Goal: Book appointment/travel/reservation

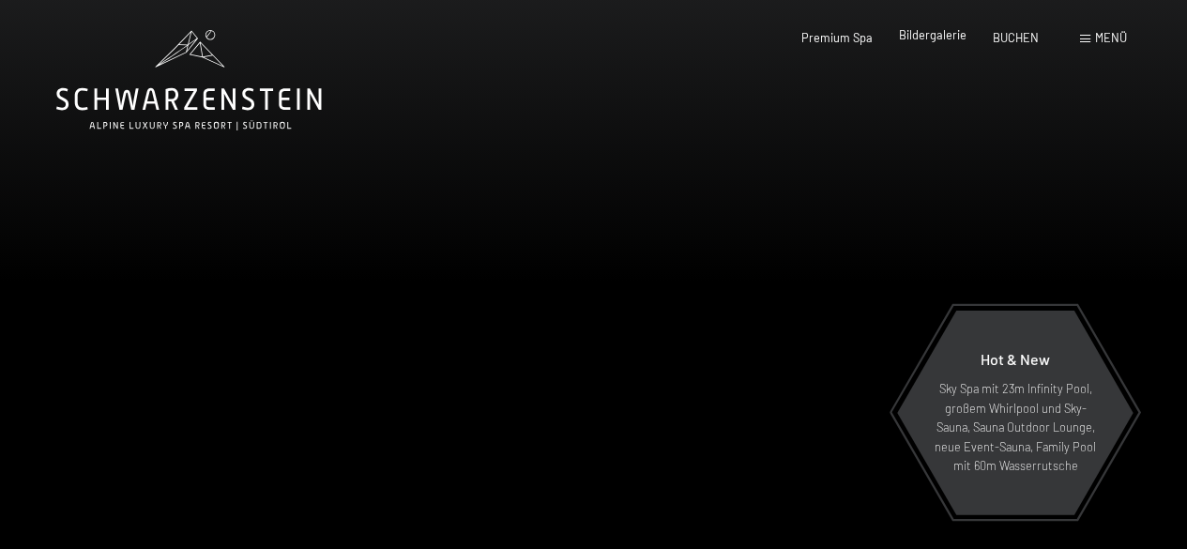
click at [949, 34] on span "Bildergalerie" at bounding box center [933, 34] width 68 height 15
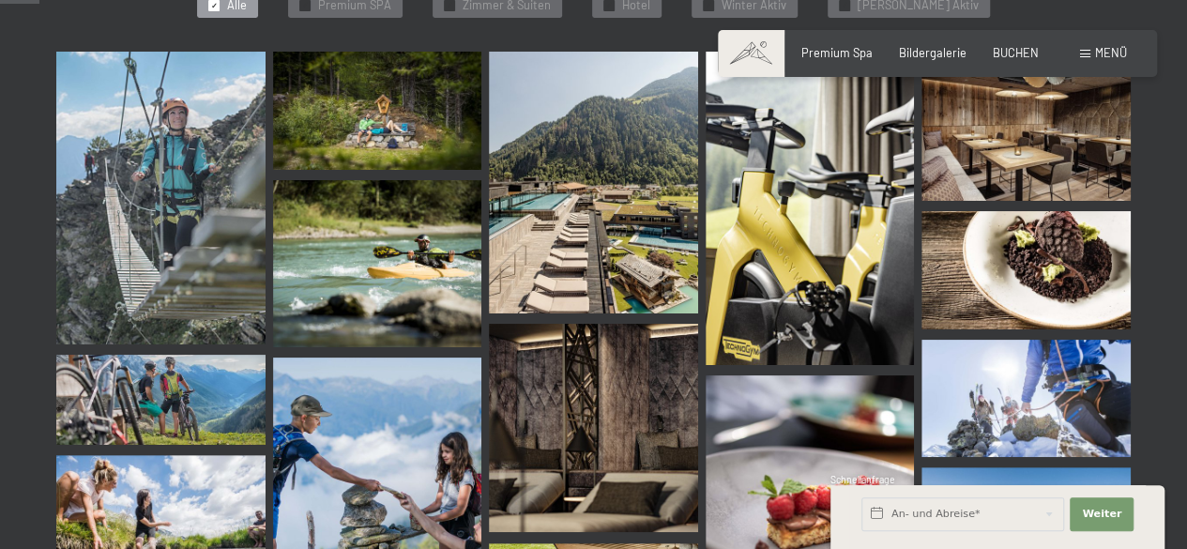
scroll to position [563, 0]
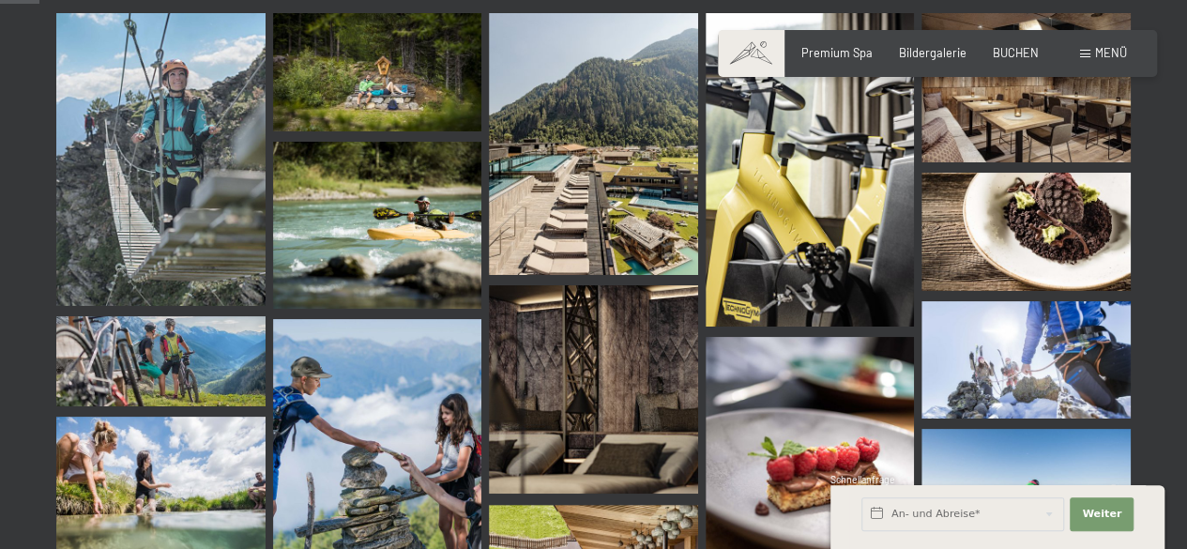
click at [166, 181] on img at bounding box center [160, 159] width 209 height 293
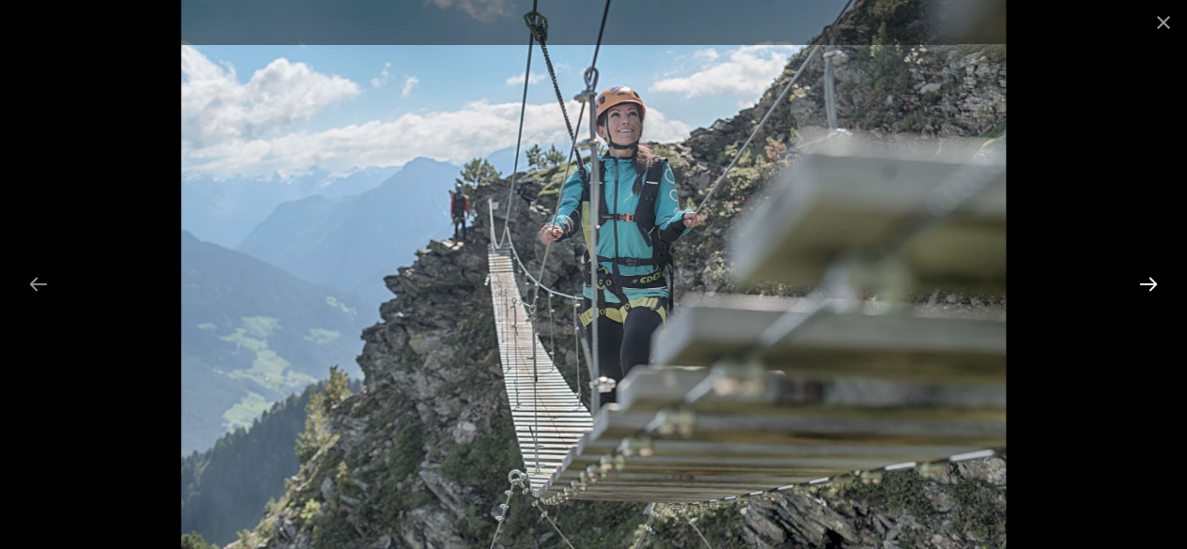
click at [1145, 273] on button "Next slide" at bounding box center [1148, 284] width 39 height 37
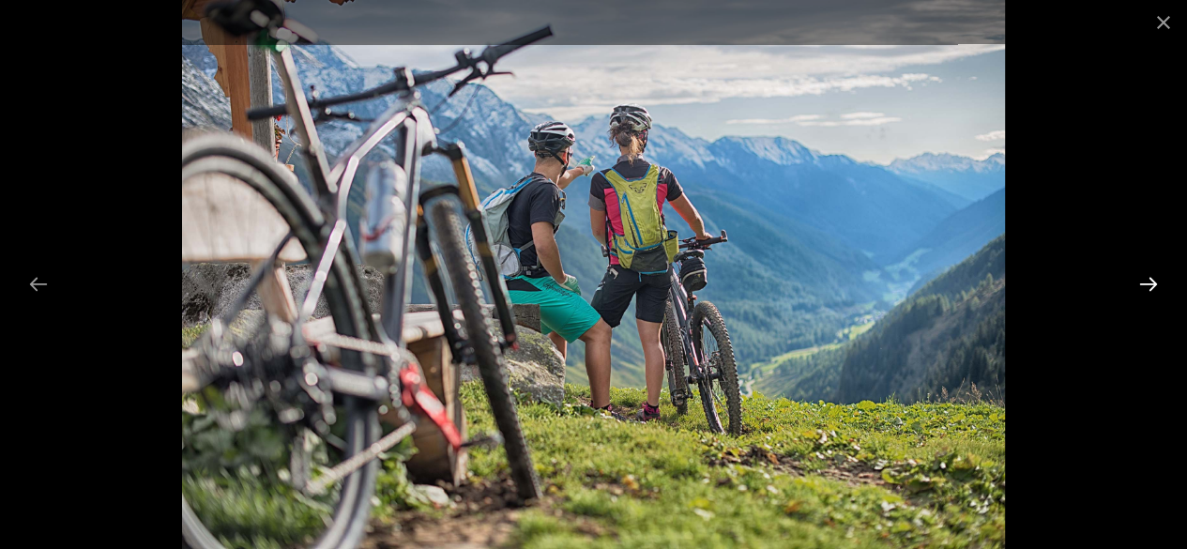
click at [1145, 273] on button "Next slide" at bounding box center [1148, 284] width 39 height 37
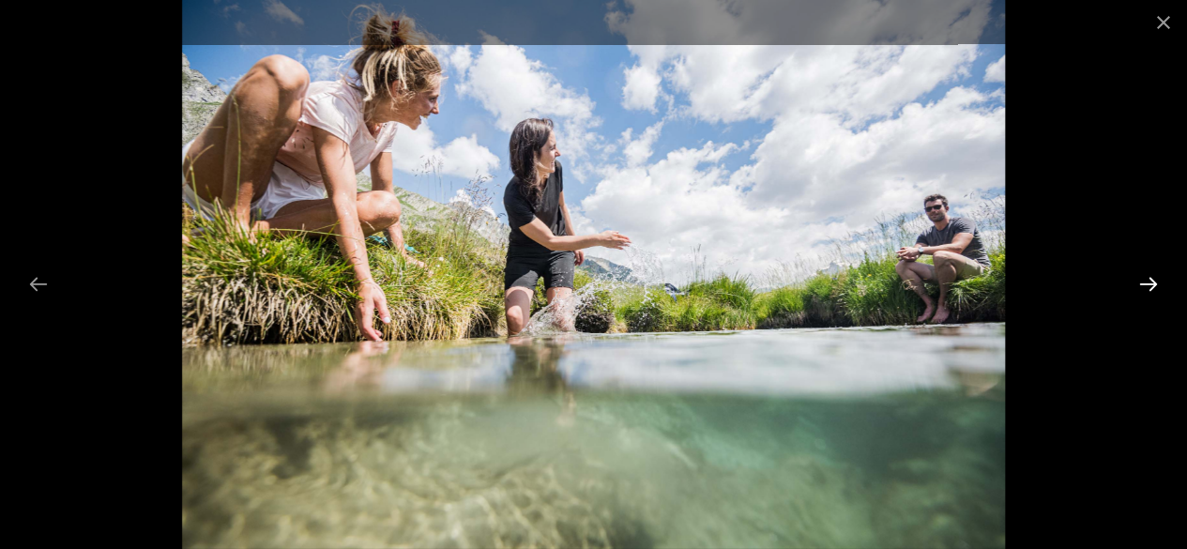
click at [1145, 273] on button "Next slide" at bounding box center [1148, 284] width 39 height 37
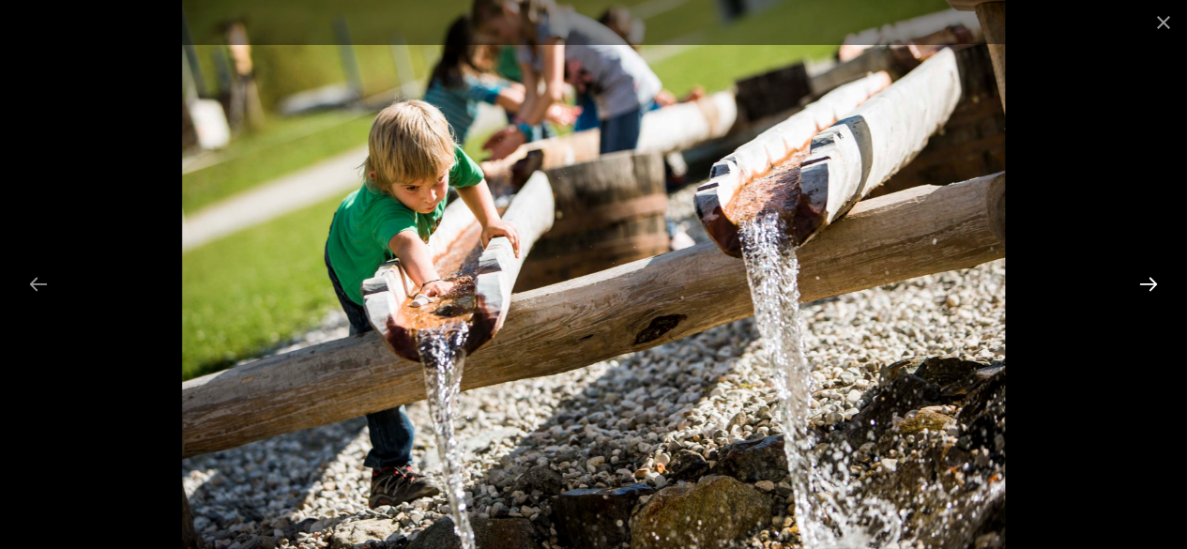
click at [1145, 273] on button "Next slide" at bounding box center [1148, 284] width 39 height 37
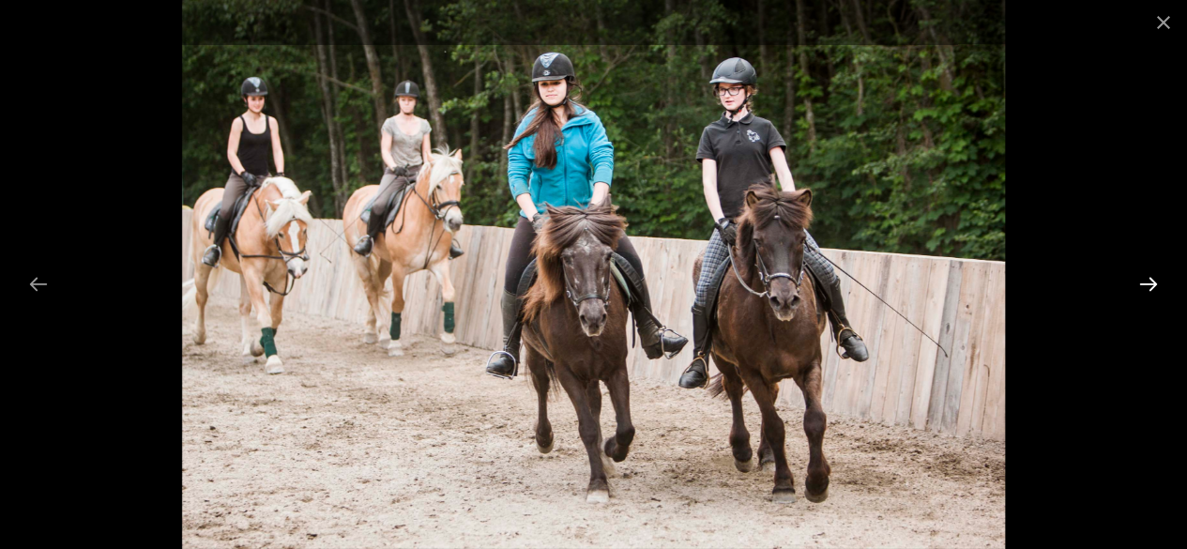
click at [1145, 273] on button "Next slide" at bounding box center [1148, 284] width 39 height 37
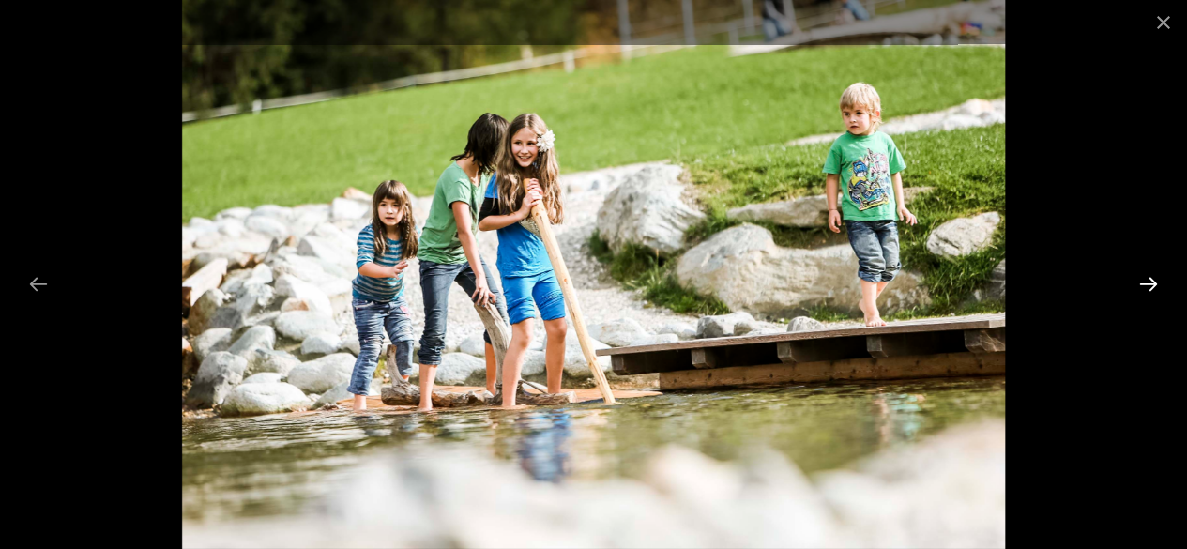
click at [1145, 273] on button "Next slide" at bounding box center [1148, 284] width 39 height 37
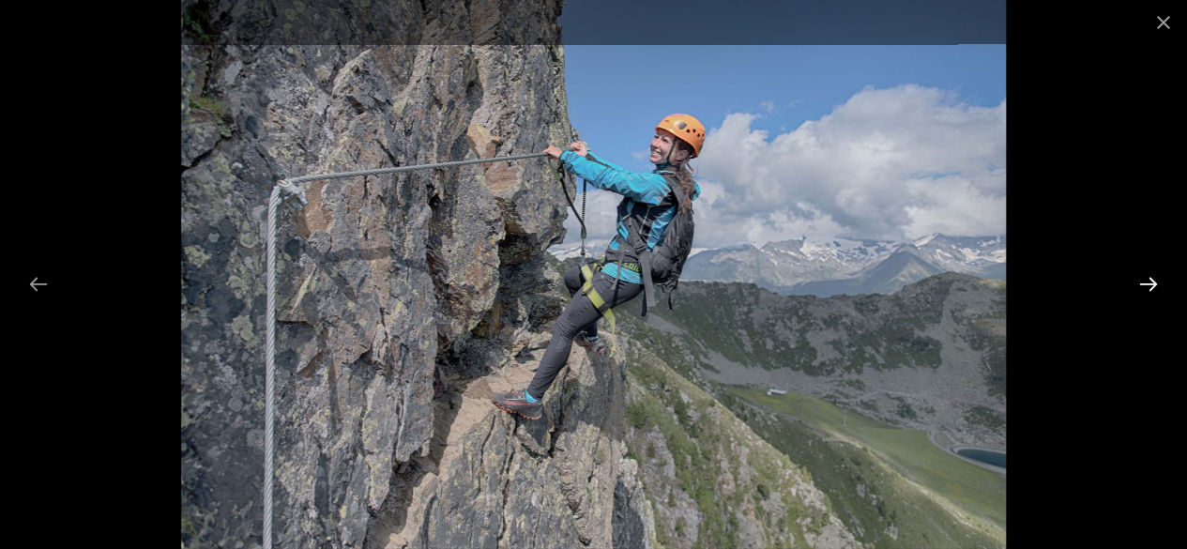
click at [1145, 273] on button "Next slide" at bounding box center [1148, 284] width 39 height 37
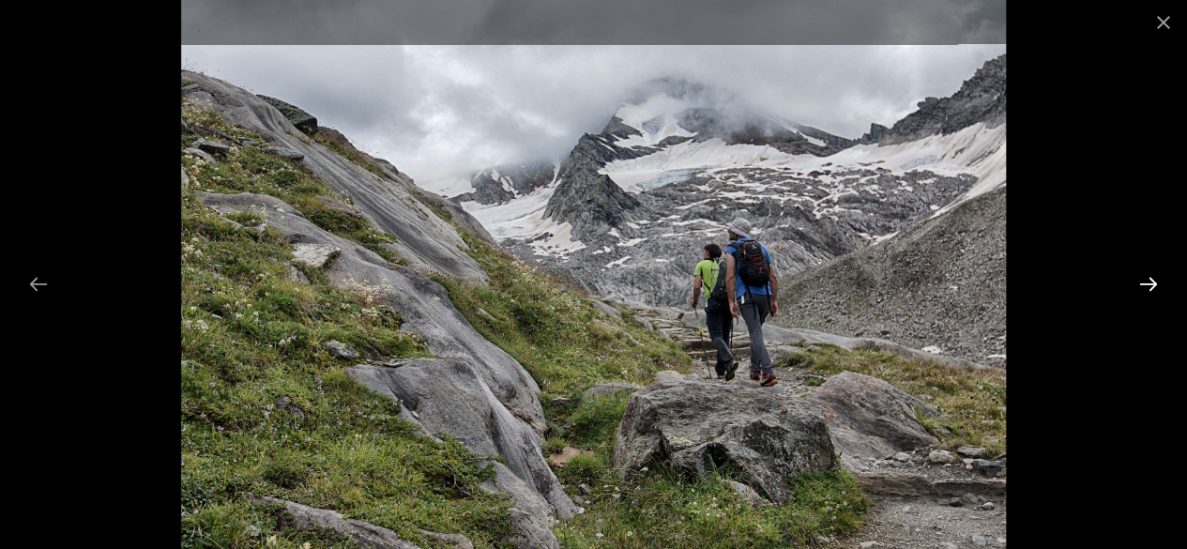
click at [1145, 273] on button "Next slide" at bounding box center [1148, 284] width 39 height 37
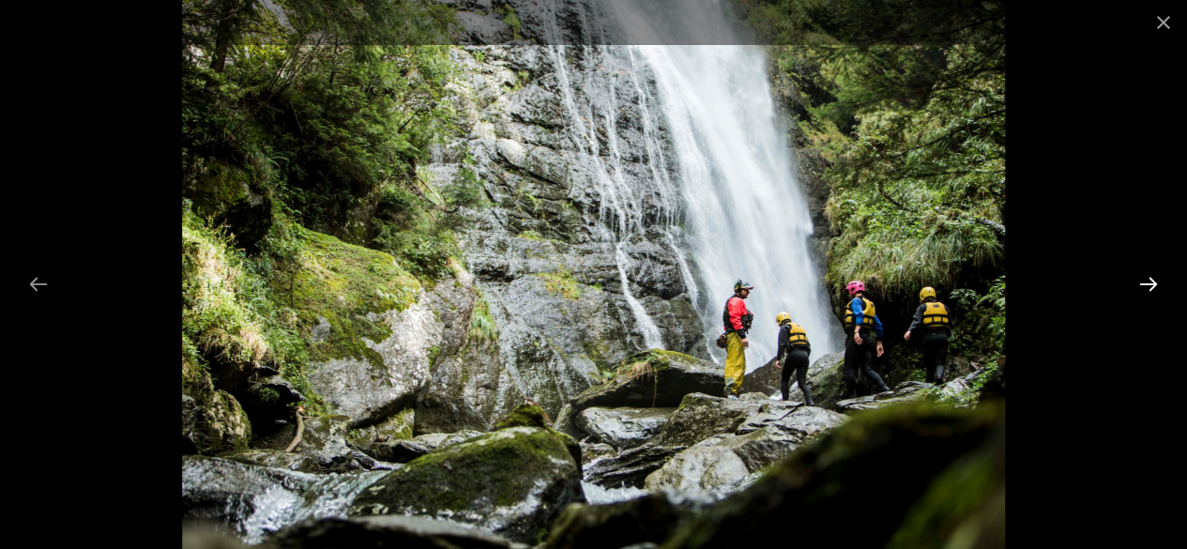
click at [1145, 273] on button "Next slide" at bounding box center [1148, 284] width 39 height 37
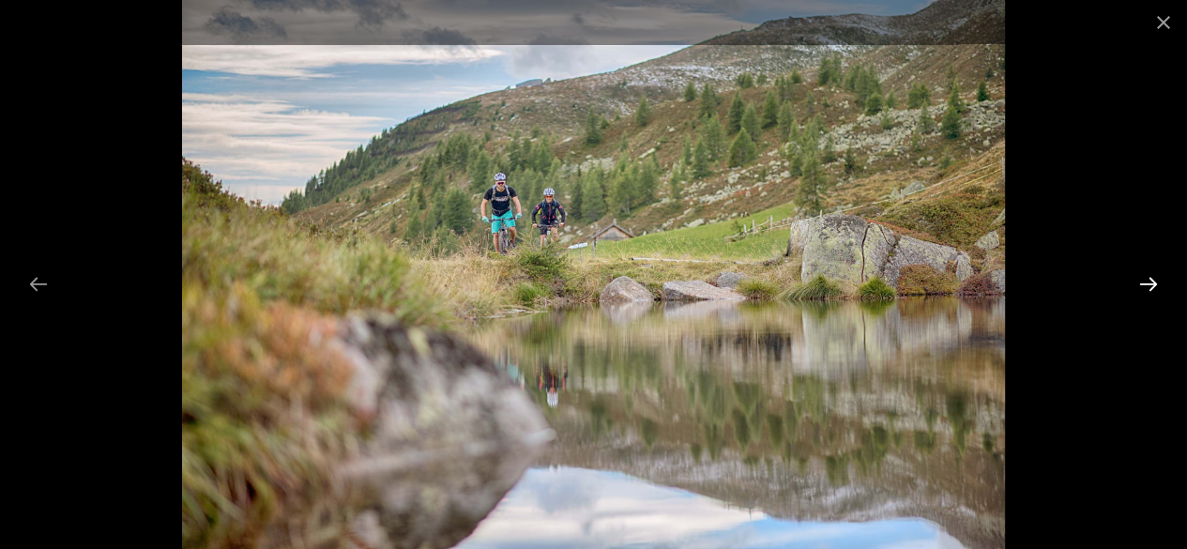
click at [1145, 273] on button "Next slide" at bounding box center [1148, 284] width 39 height 37
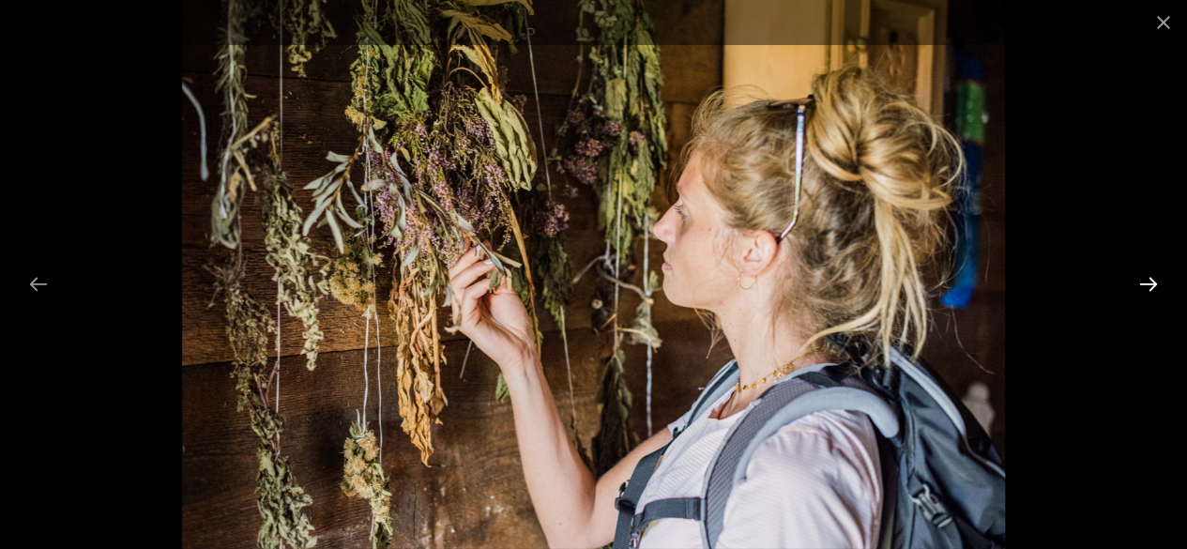
click at [1145, 273] on button "Next slide" at bounding box center [1148, 284] width 39 height 37
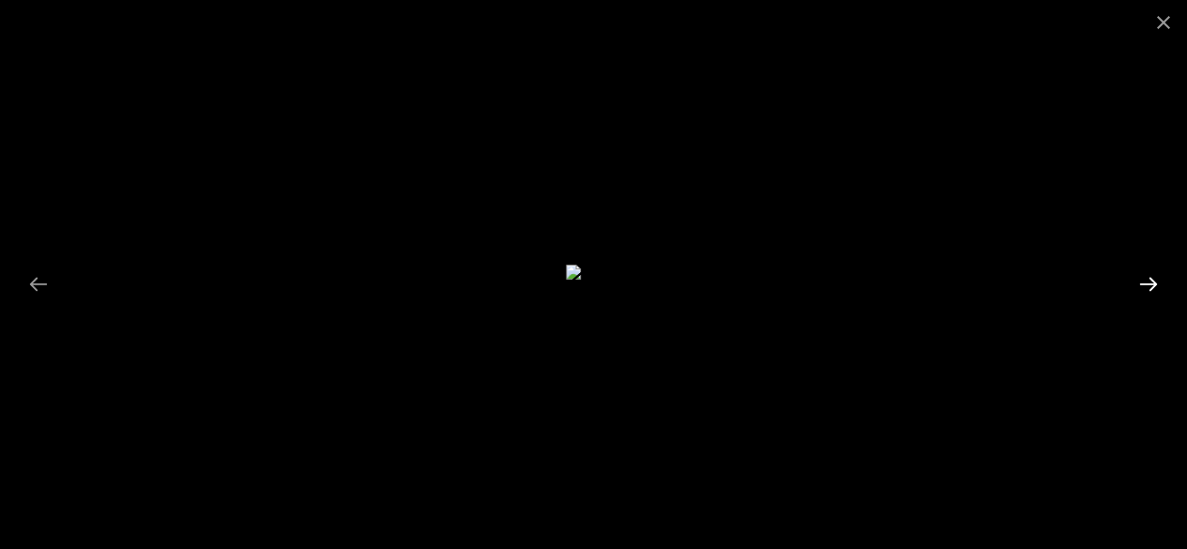
click at [1145, 273] on button "Next slide" at bounding box center [1148, 284] width 39 height 37
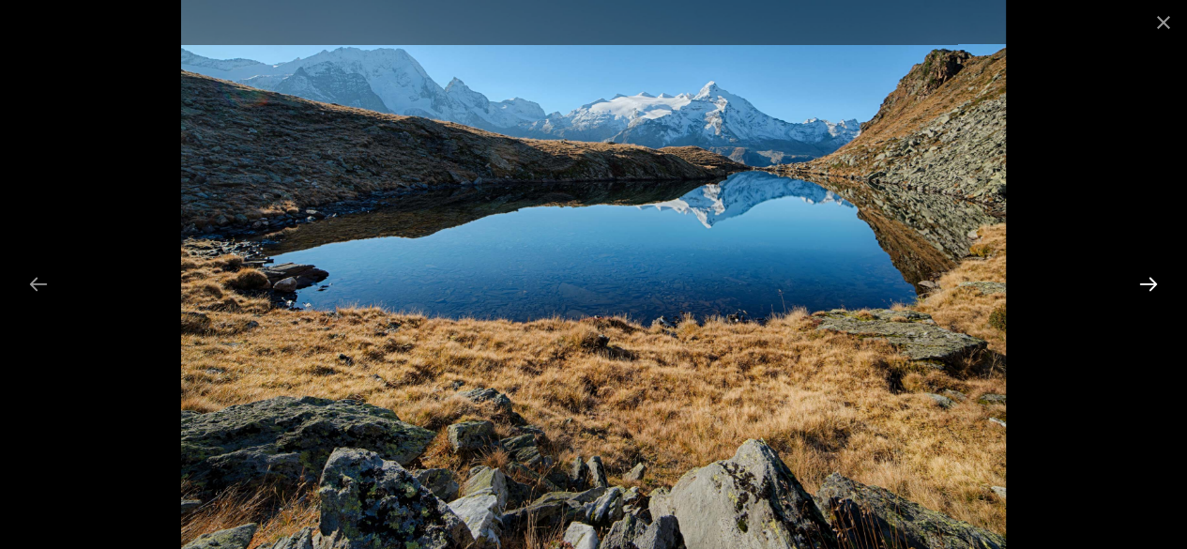
click at [1145, 273] on button "Next slide" at bounding box center [1148, 284] width 39 height 37
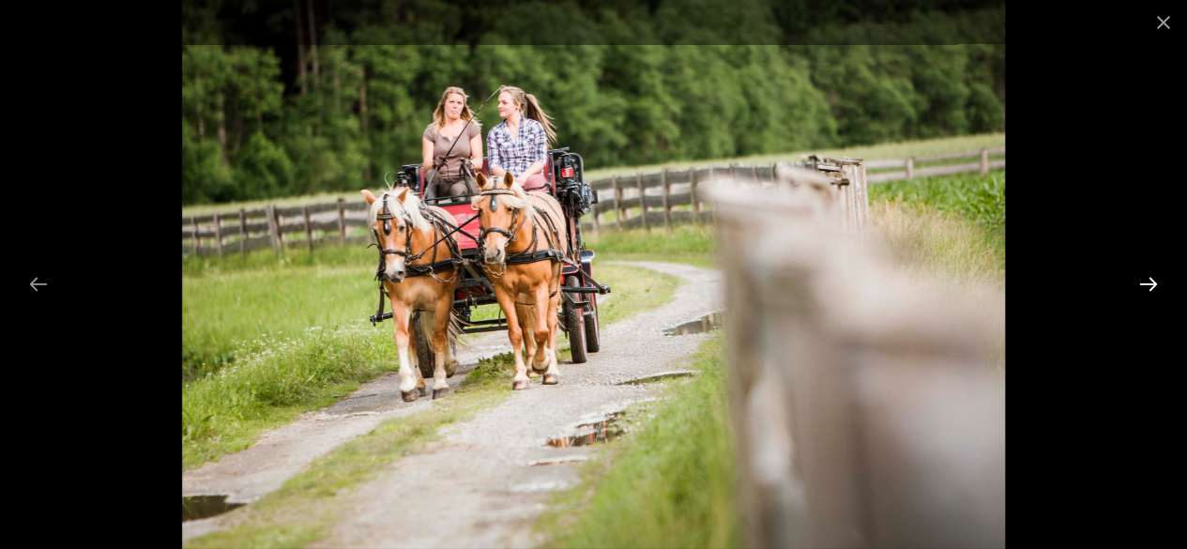
click at [1145, 273] on button "Next slide" at bounding box center [1148, 284] width 39 height 37
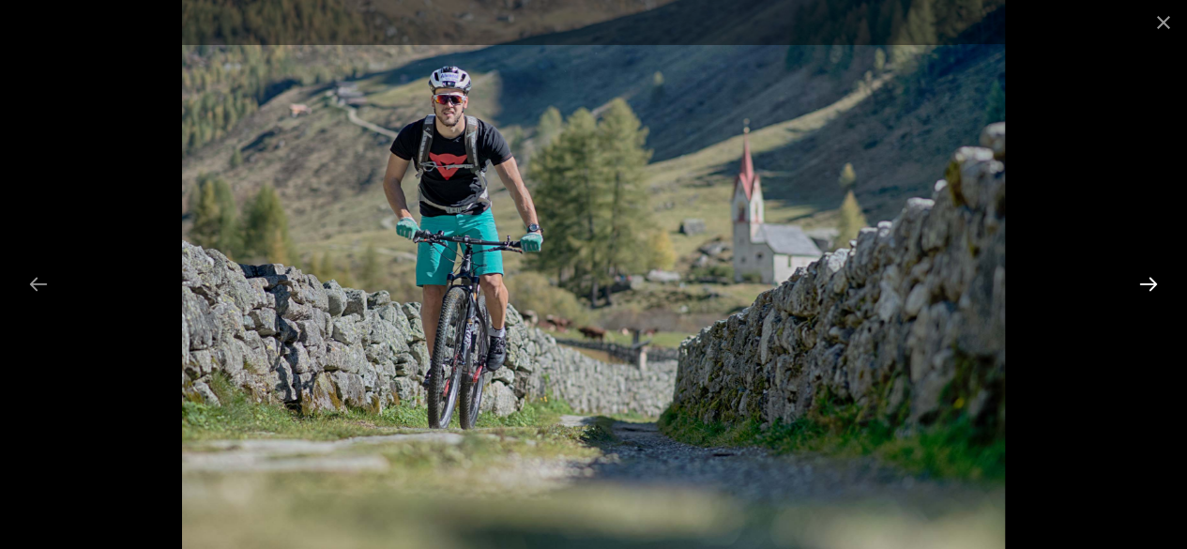
click at [1145, 273] on button "Next slide" at bounding box center [1148, 284] width 39 height 37
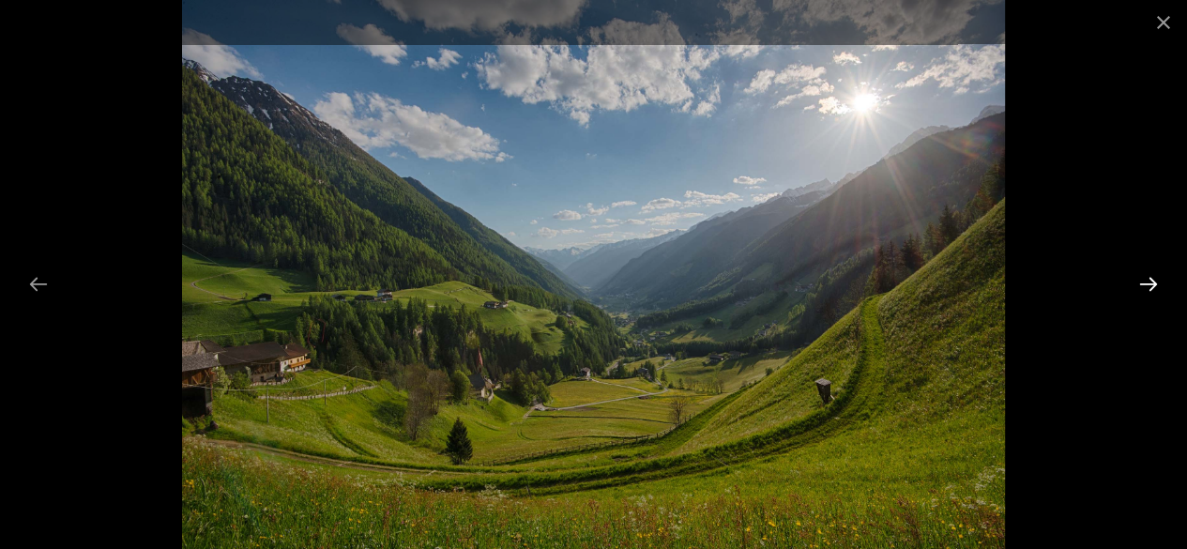
click at [1145, 273] on button "Next slide" at bounding box center [1148, 284] width 39 height 37
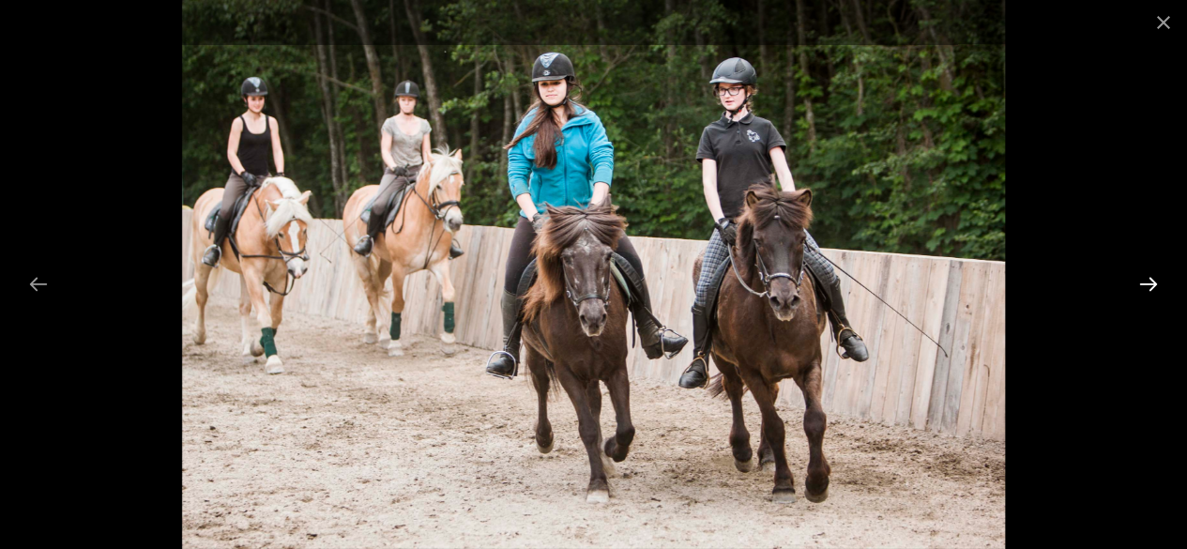
click at [1145, 273] on button "Next slide" at bounding box center [1148, 284] width 39 height 37
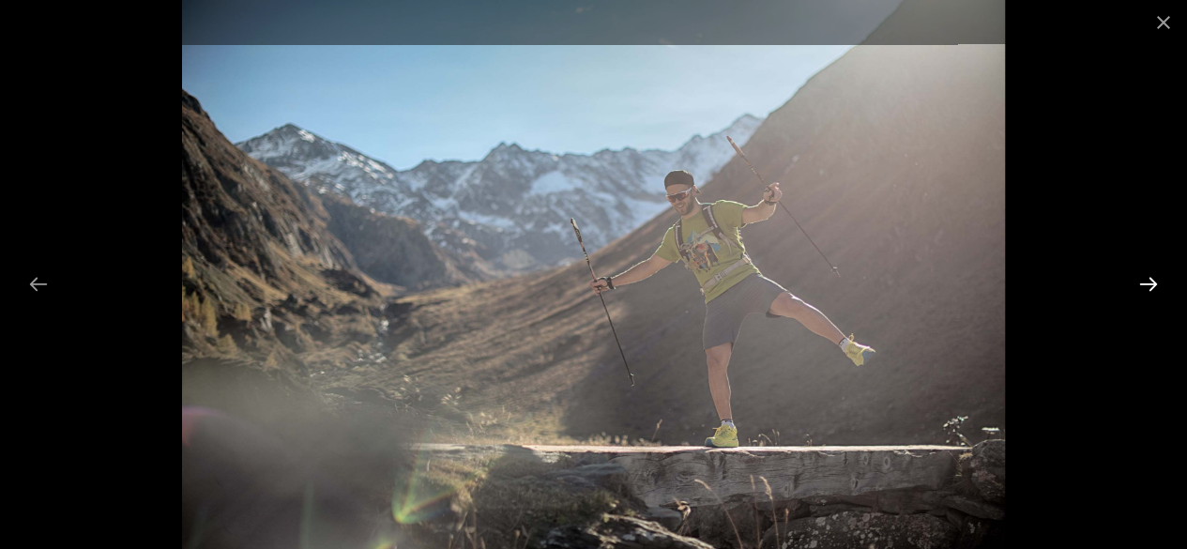
click at [1143, 275] on button "Next slide" at bounding box center [1148, 284] width 39 height 37
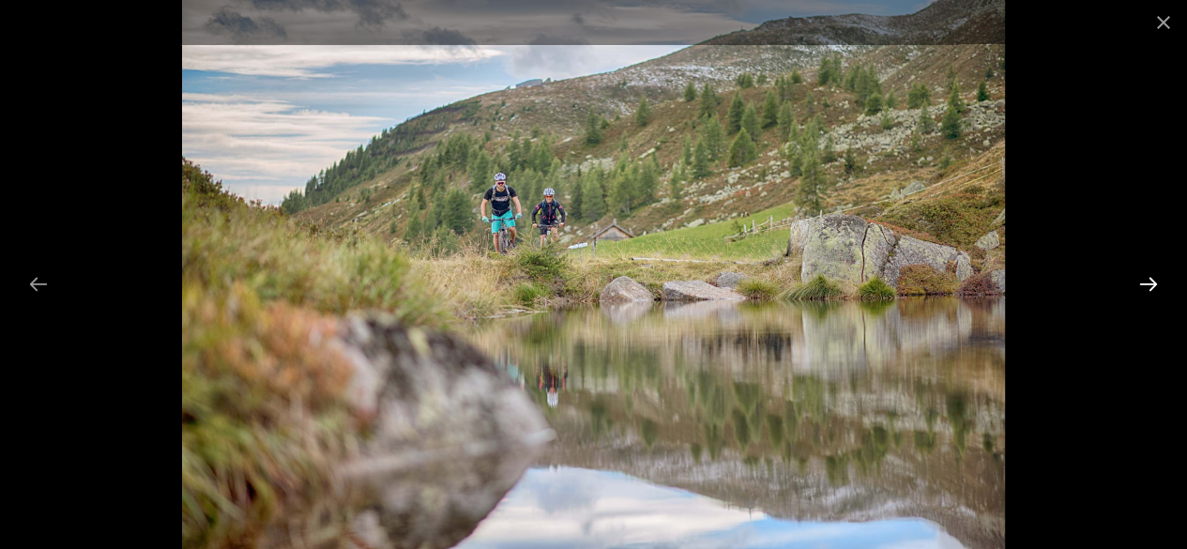
click at [1143, 275] on button "Next slide" at bounding box center [1148, 284] width 39 height 37
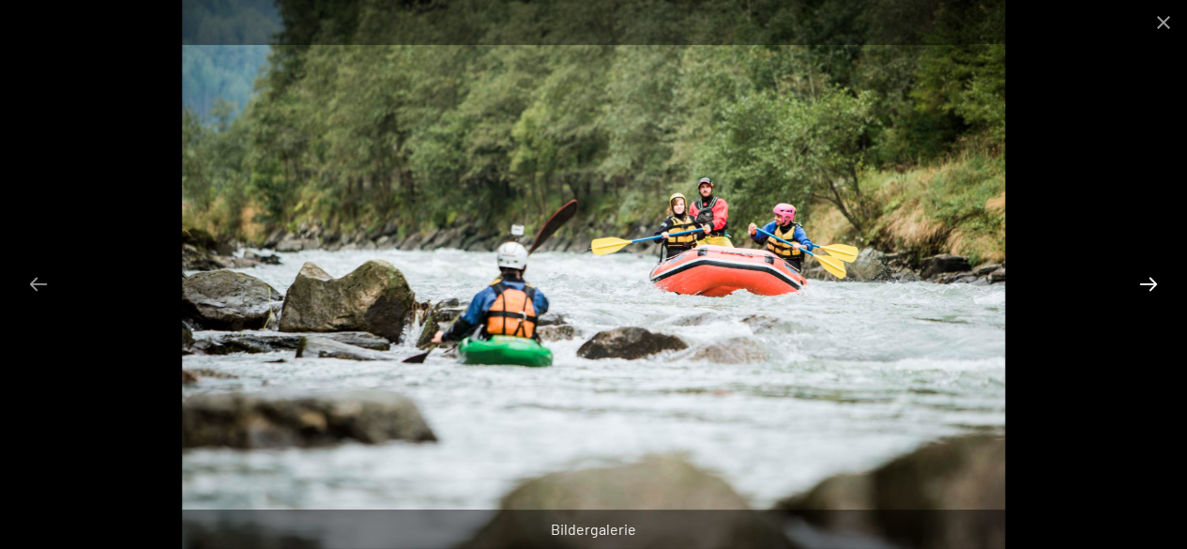
click at [1153, 271] on button "Next slide" at bounding box center [1148, 284] width 39 height 37
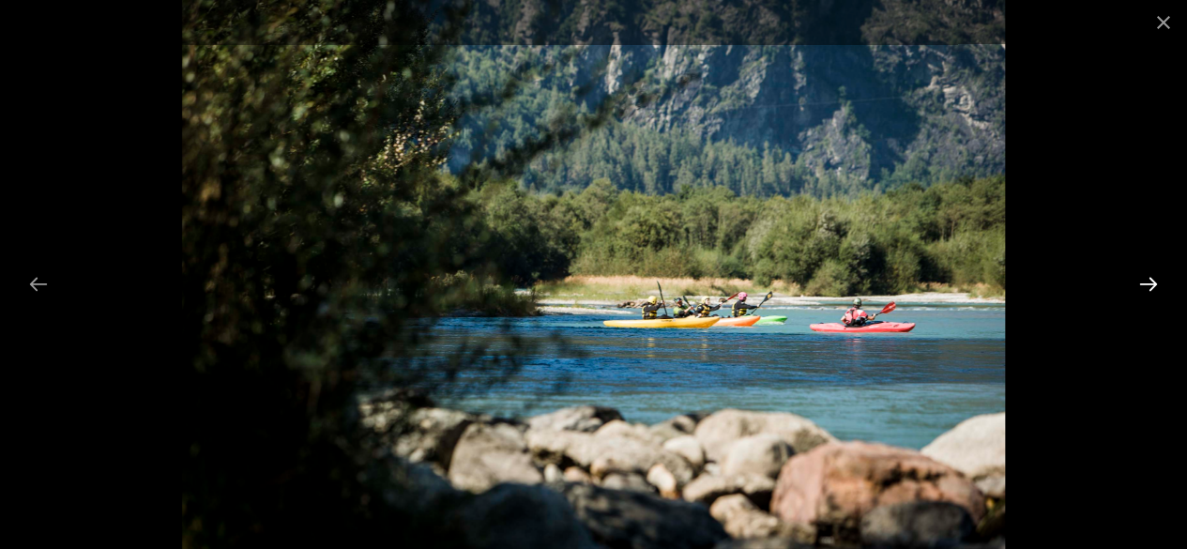
click at [1153, 271] on button "Next slide" at bounding box center [1148, 284] width 39 height 37
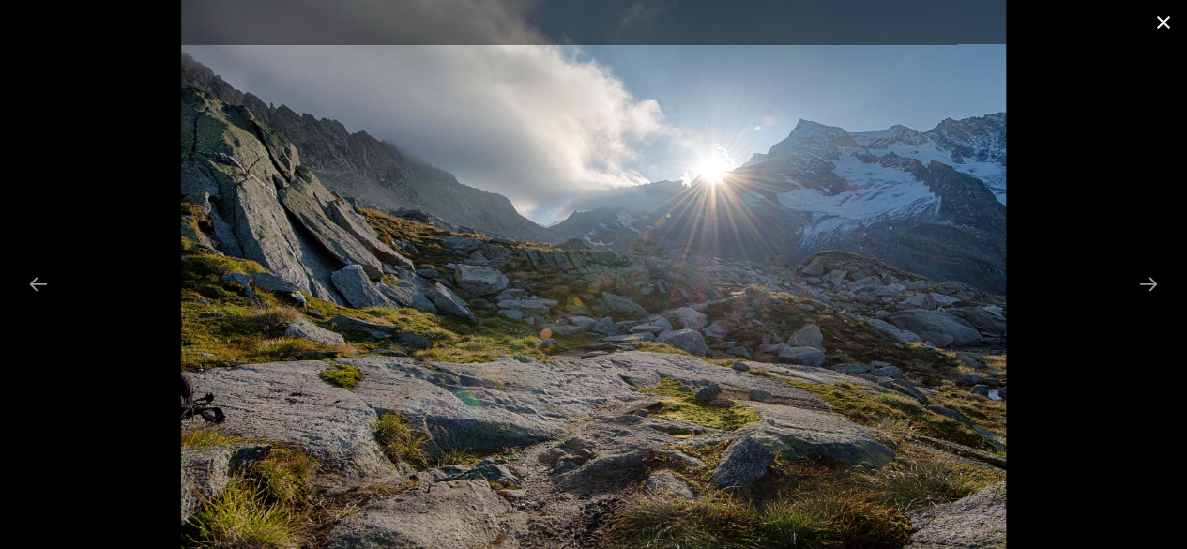
click at [1163, 38] on button "Close gallery" at bounding box center [1163, 22] width 47 height 44
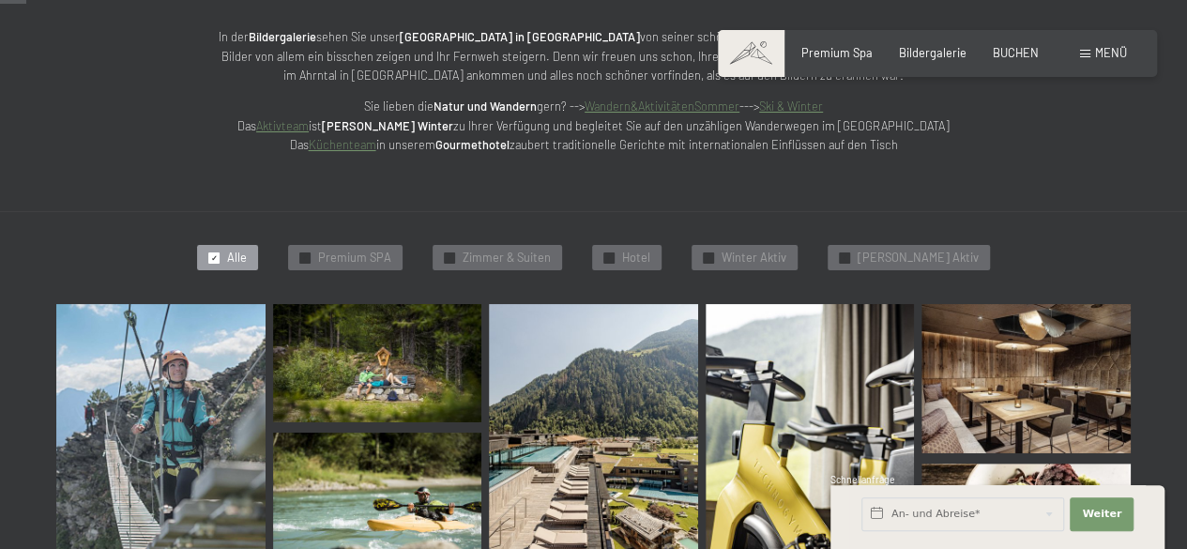
scroll to position [375, 0]
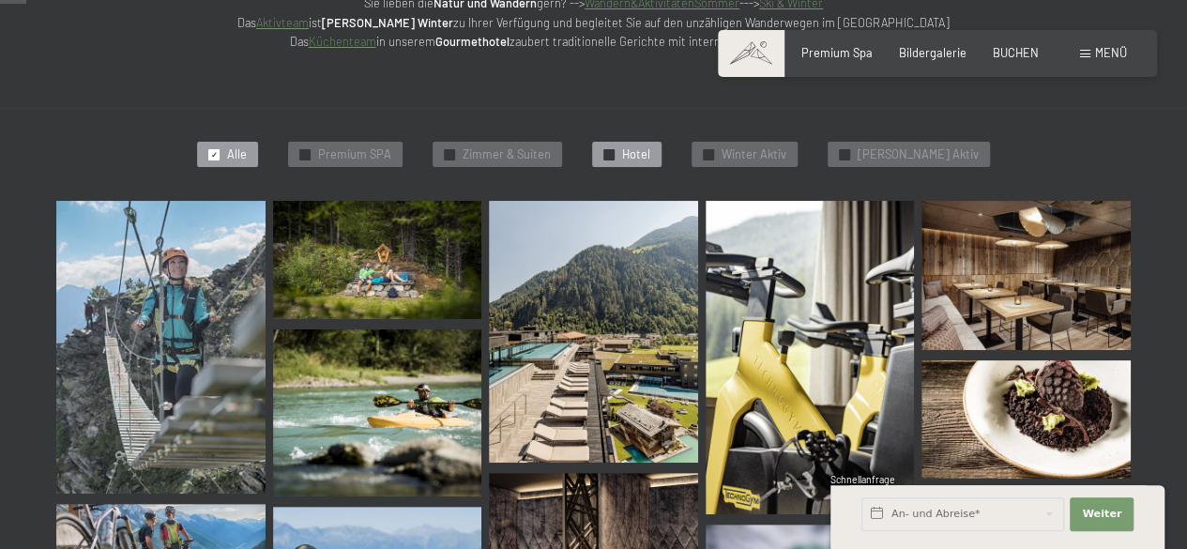
click at [615, 153] on div at bounding box center [608, 154] width 11 height 11
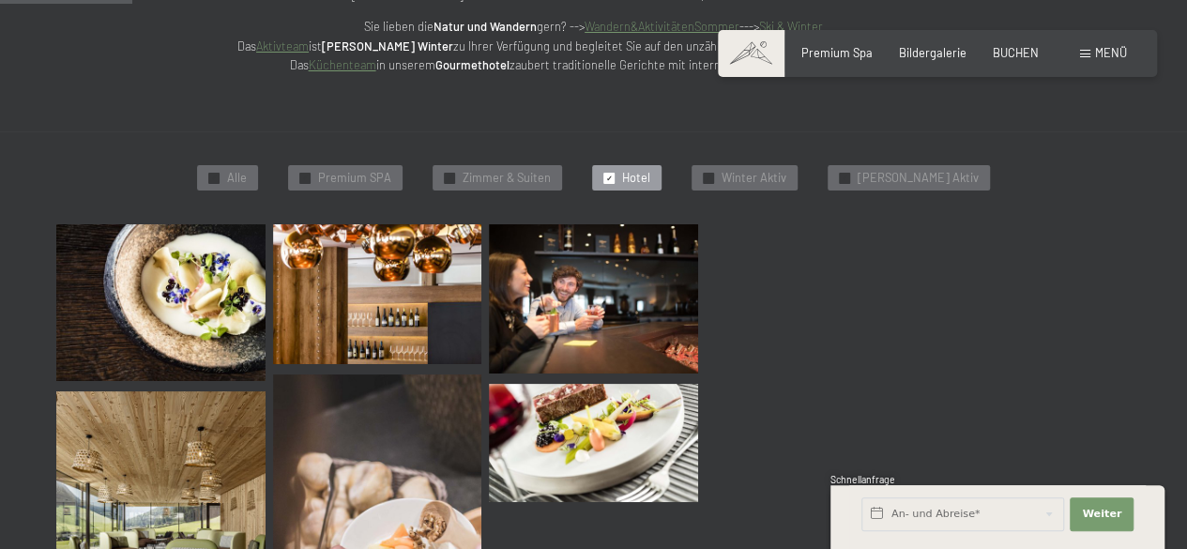
scroll to position [351, 0]
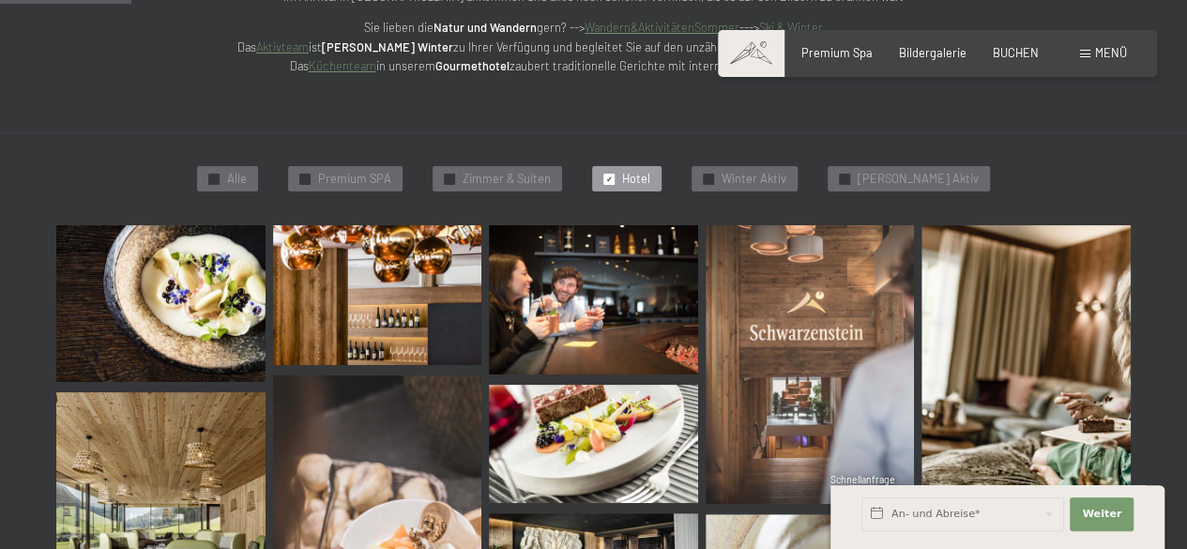
click at [234, 316] on img at bounding box center [160, 303] width 209 height 157
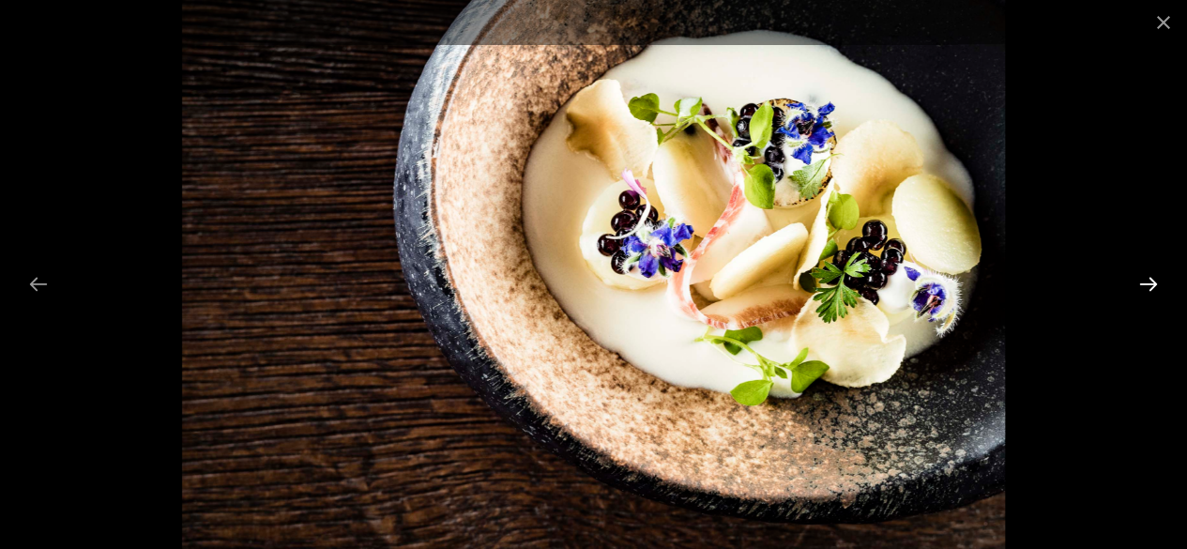
click at [1152, 285] on button "Next slide" at bounding box center [1148, 284] width 39 height 37
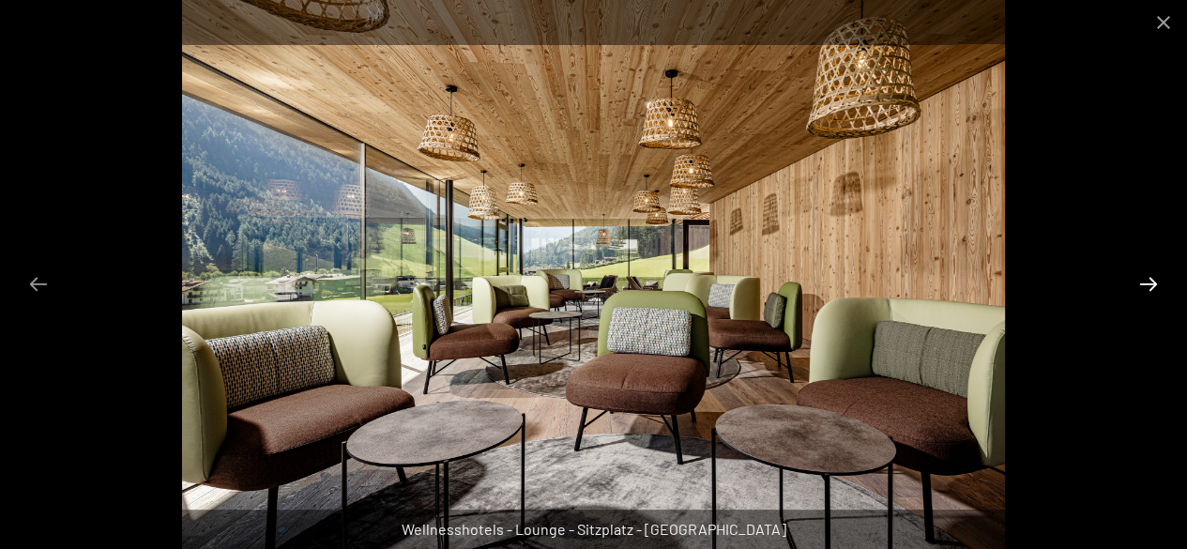
click at [1152, 285] on button "Next slide" at bounding box center [1148, 284] width 39 height 37
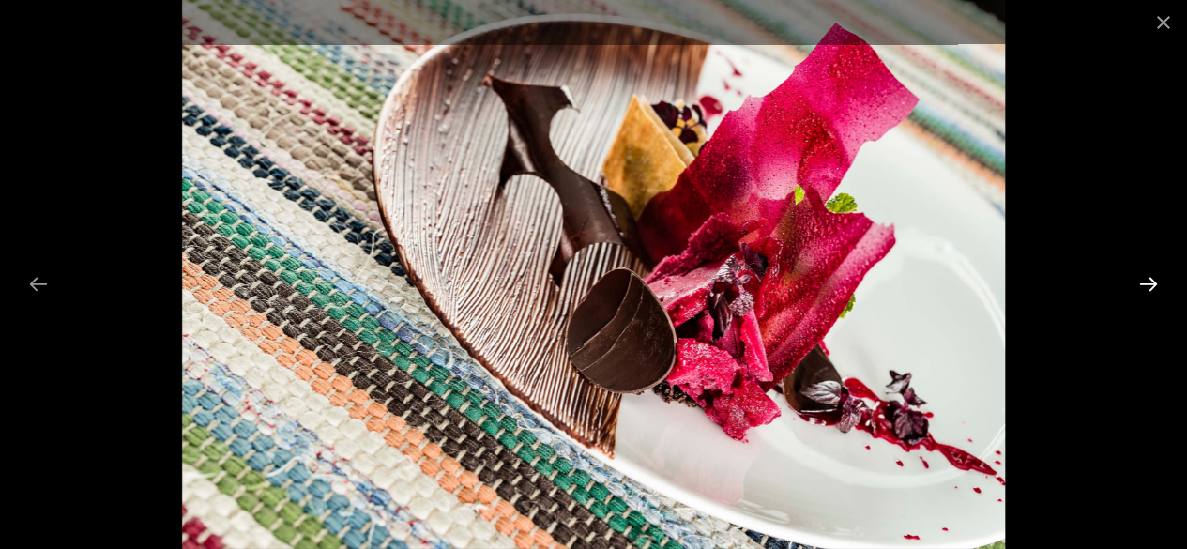
click at [1152, 285] on button "Next slide" at bounding box center [1148, 284] width 39 height 37
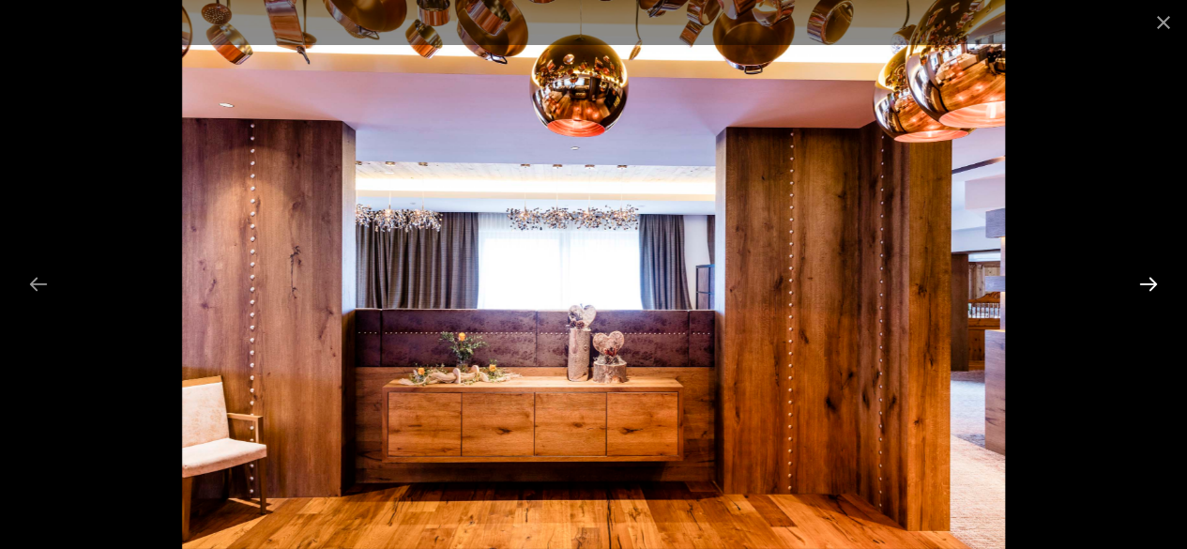
click at [1152, 285] on button "Next slide" at bounding box center [1148, 284] width 39 height 37
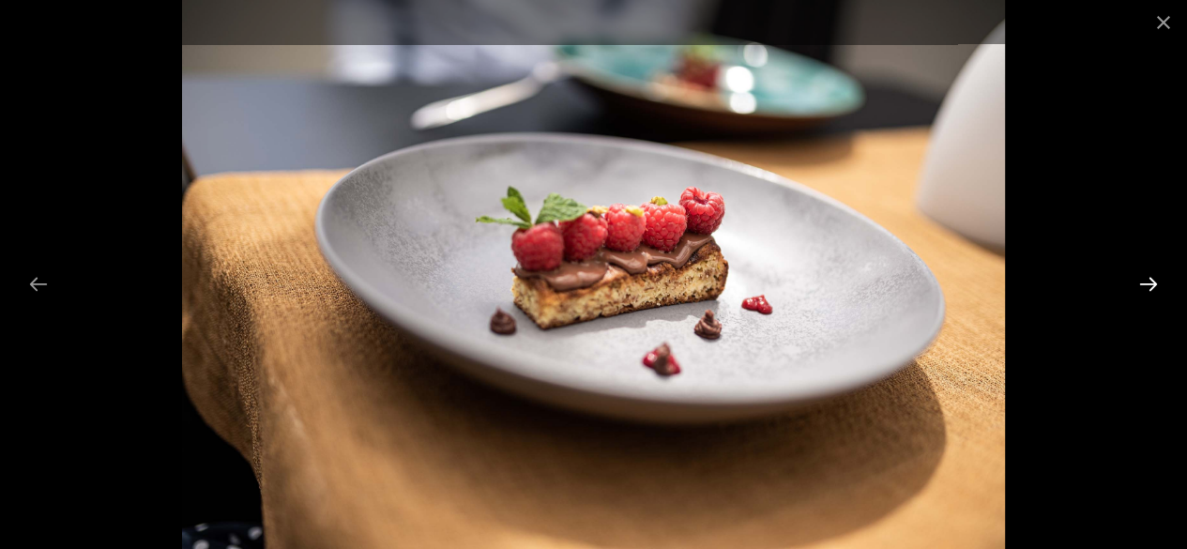
click at [1152, 285] on button "Next slide" at bounding box center [1148, 284] width 39 height 37
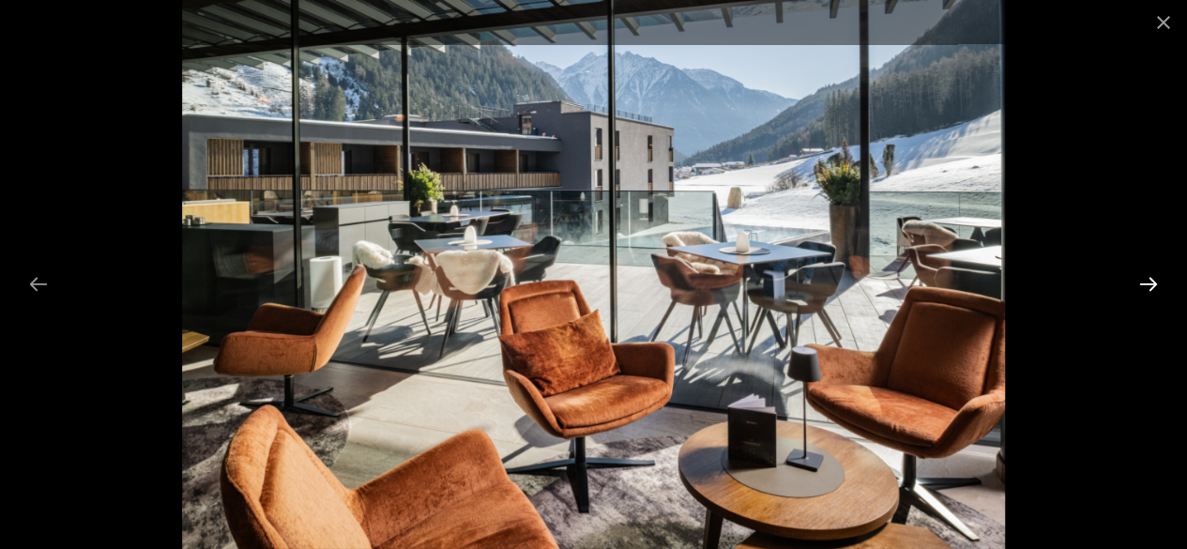
click at [1152, 285] on button "Next slide" at bounding box center [1148, 284] width 39 height 37
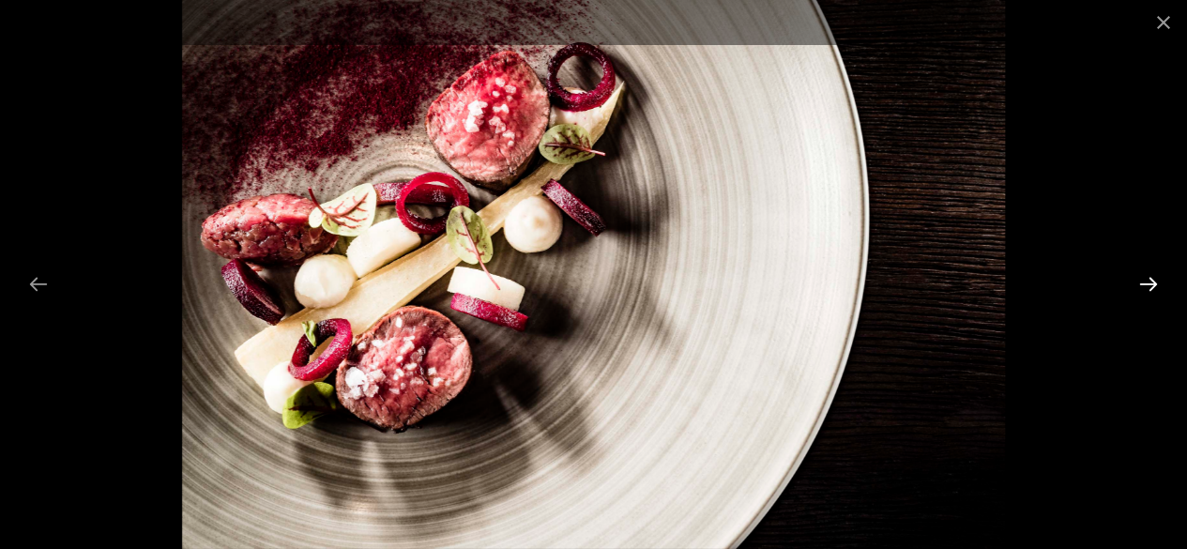
click at [1152, 285] on button "Next slide" at bounding box center [1148, 284] width 39 height 37
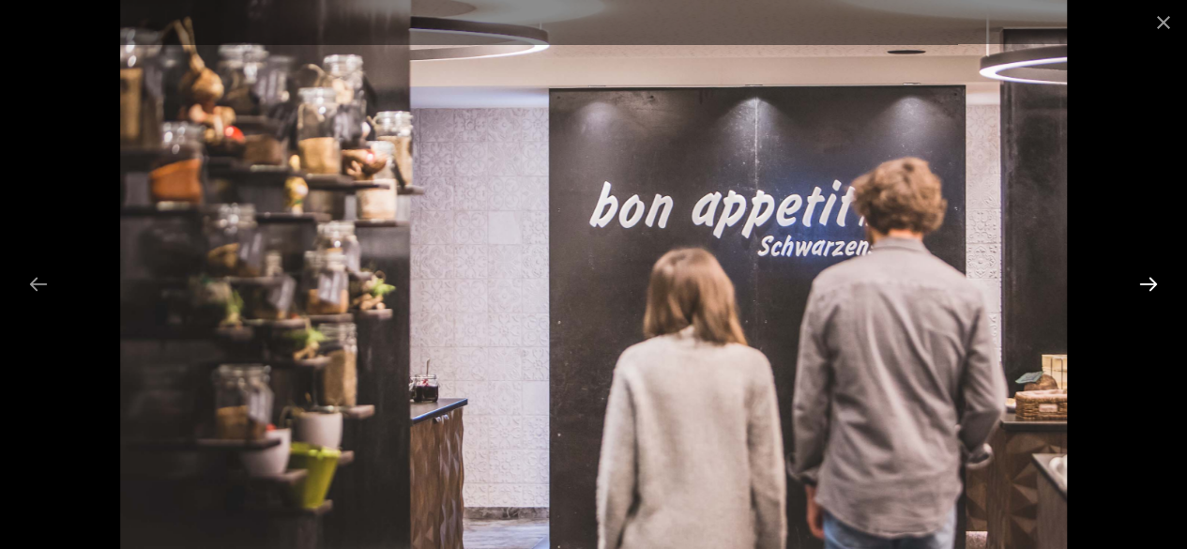
click at [1152, 285] on button "Next slide" at bounding box center [1148, 284] width 39 height 37
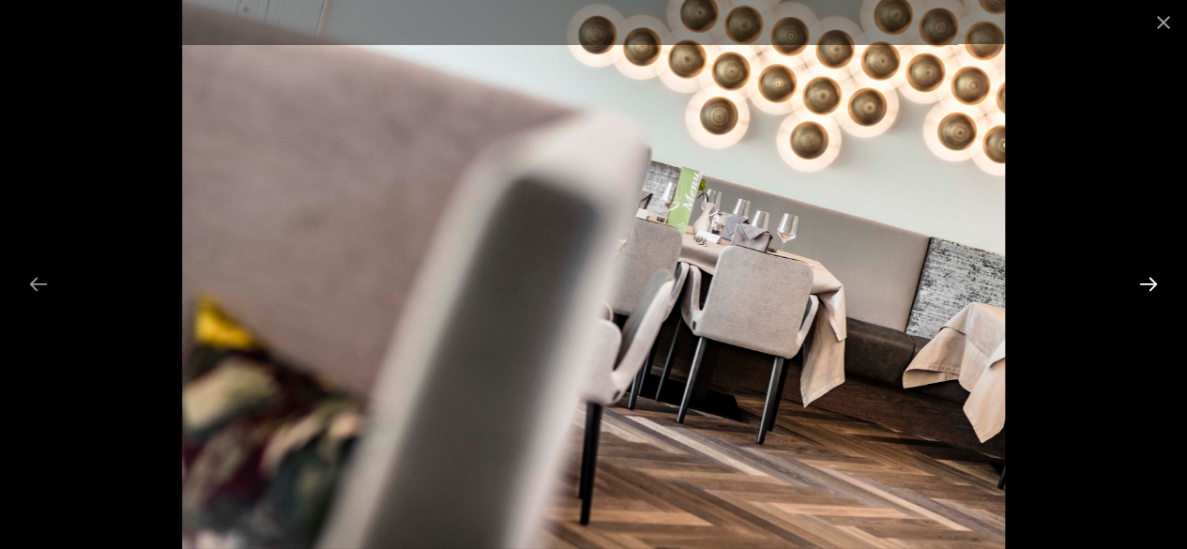
click at [1152, 285] on button "Next slide" at bounding box center [1148, 284] width 39 height 37
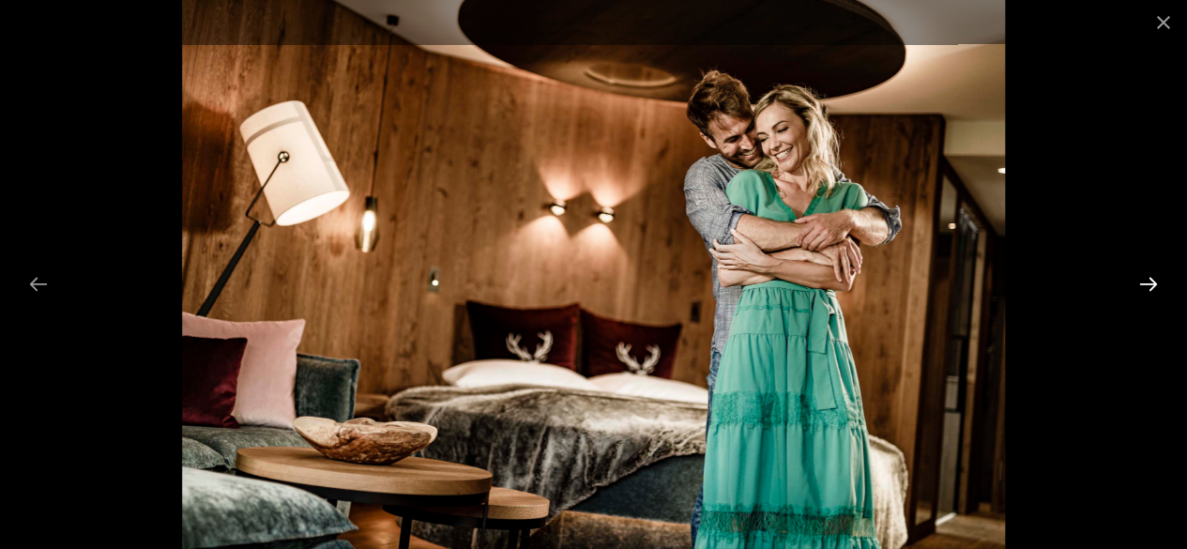
click at [1152, 285] on button "Next slide" at bounding box center [1148, 284] width 39 height 37
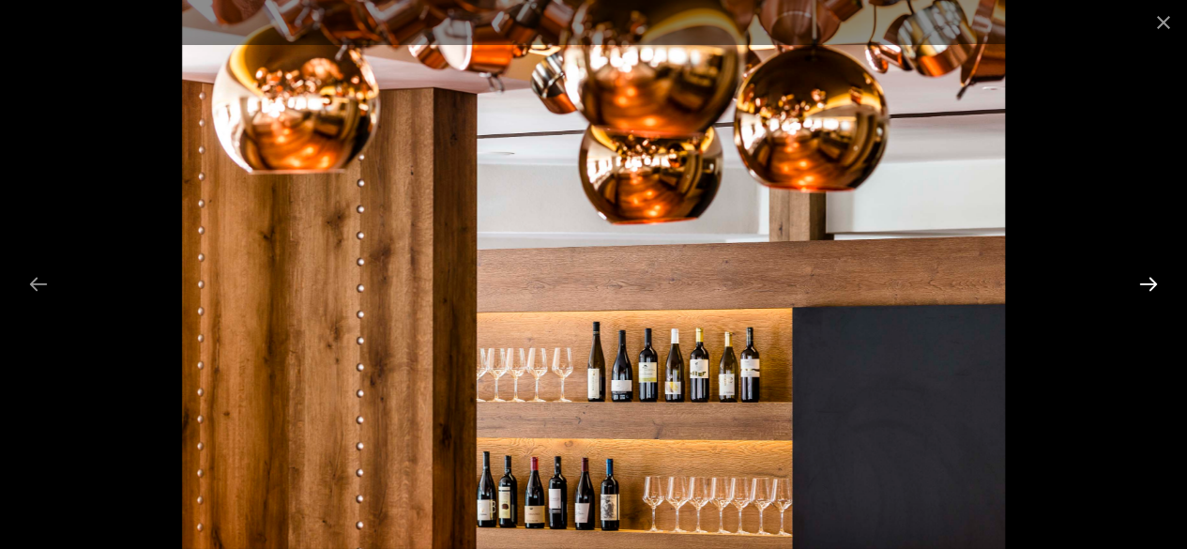
click at [1152, 285] on button "Next slide" at bounding box center [1148, 284] width 39 height 37
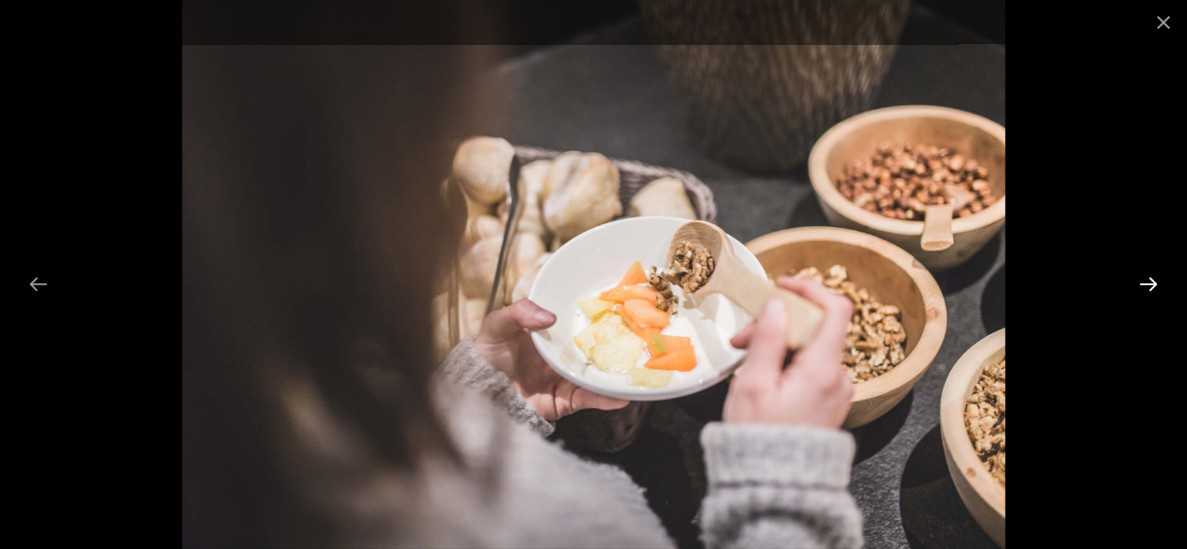
click at [1152, 285] on button "Next slide" at bounding box center [1148, 284] width 39 height 37
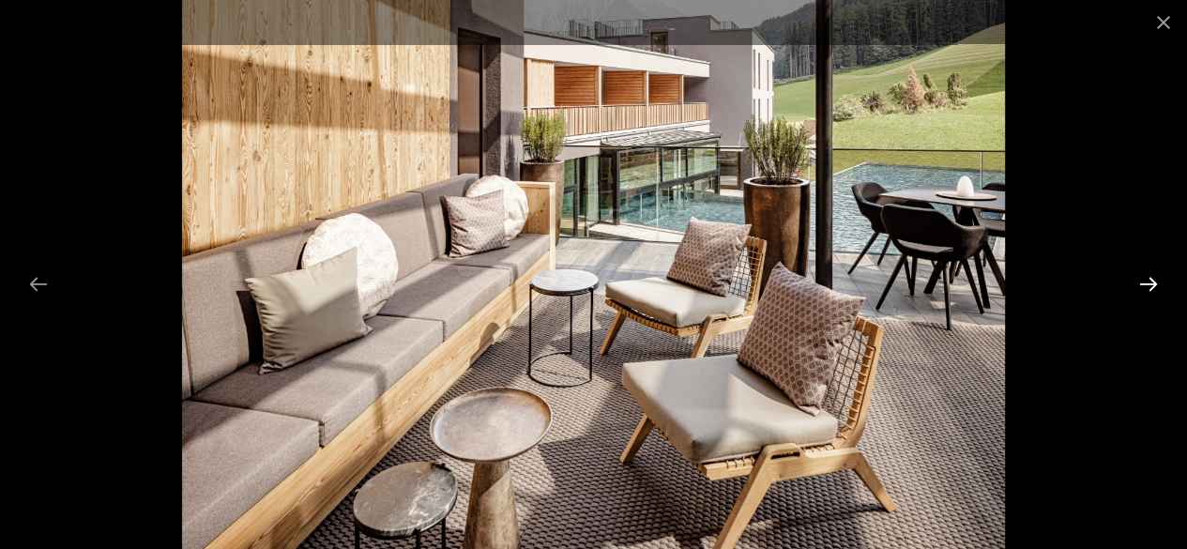
click at [1152, 285] on button "Next slide" at bounding box center [1148, 284] width 39 height 37
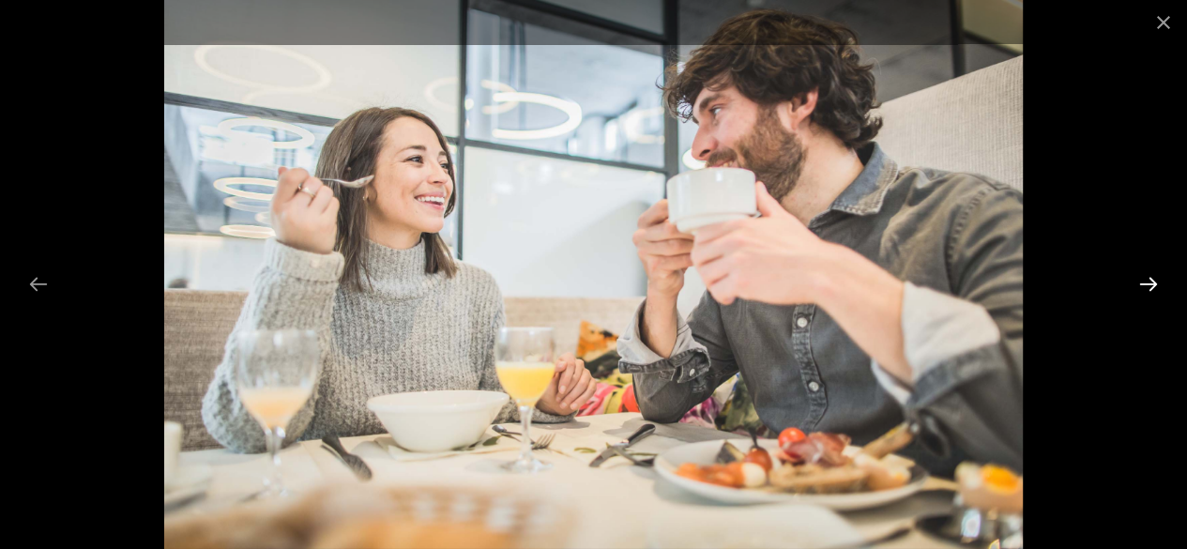
click at [1152, 285] on button "Next slide" at bounding box center [1148, 284] width 39 height 37
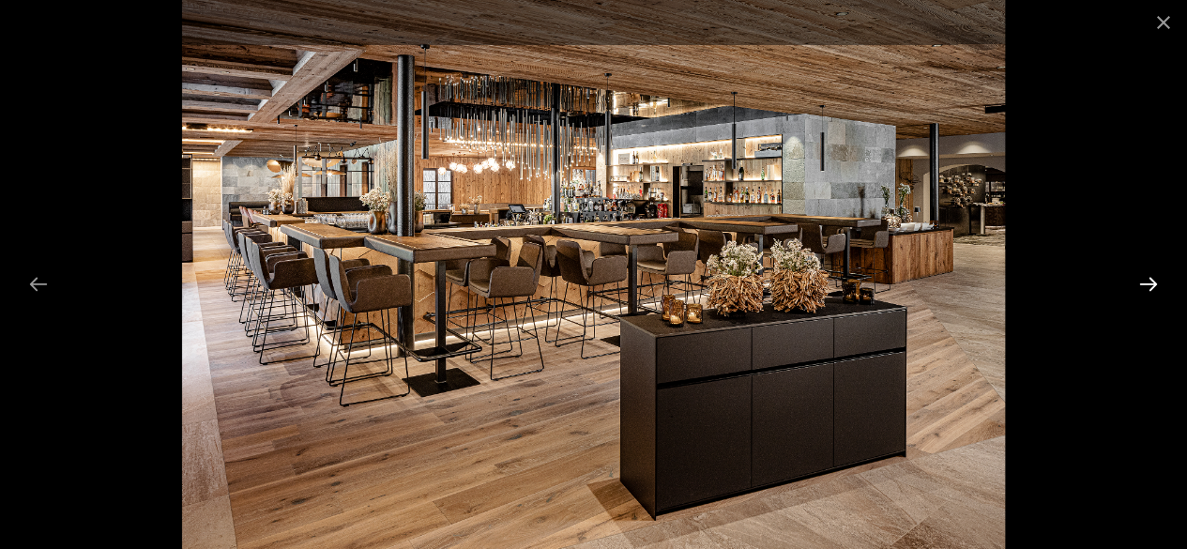
click at [1152, 285] on button "Next slide" at bounding box center [1148, 284] width 39 height 37
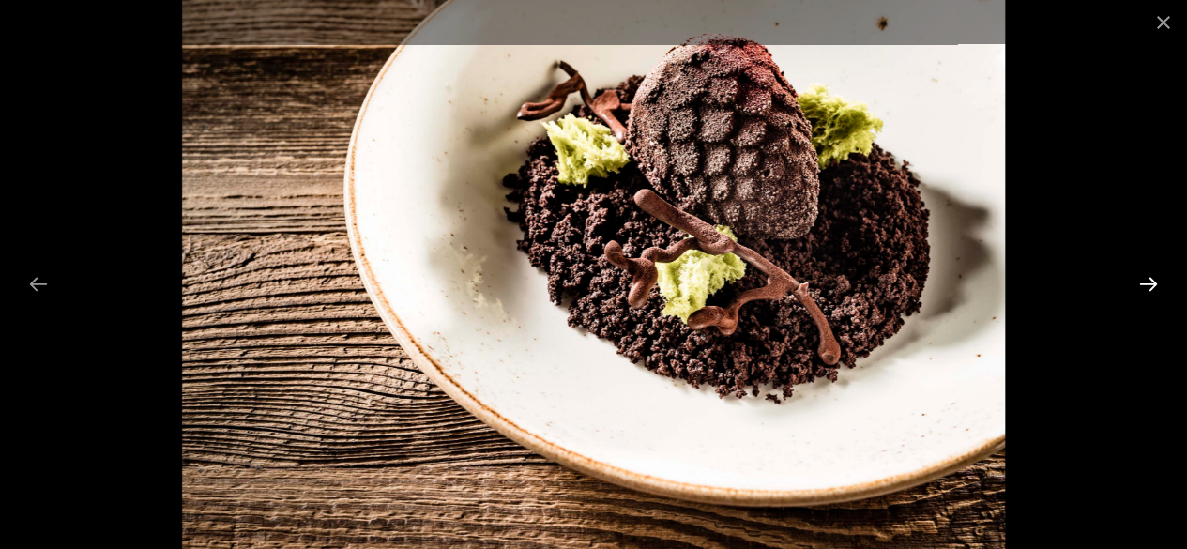
click at [1152, 285] on button "Next slide" at bounding box center [1148, 284] width 39 height 37
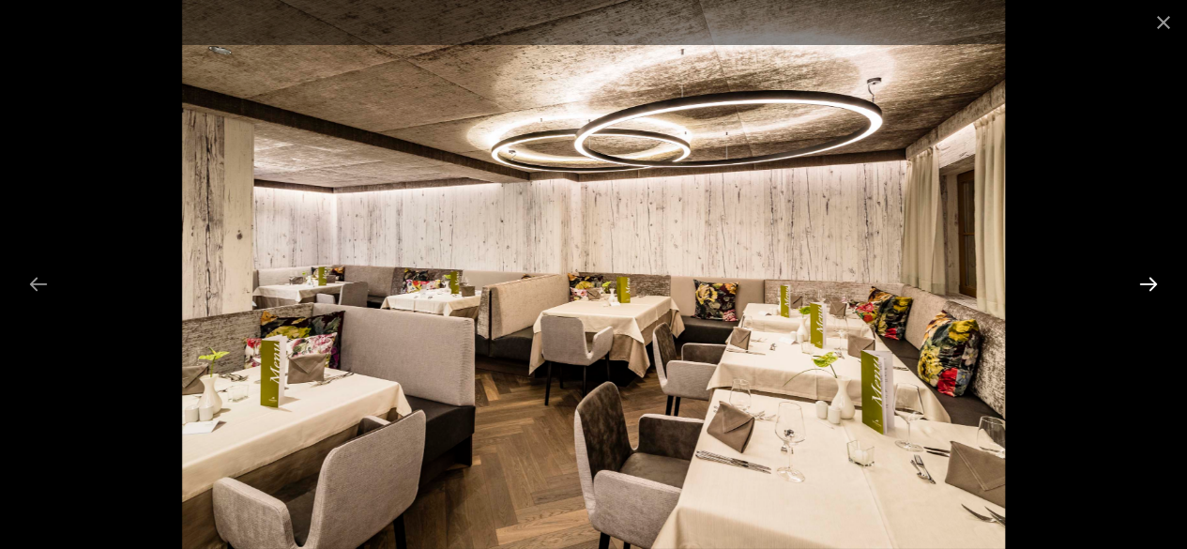
click at [1152, 285] on button "Next slide" at bounding box center [1148, 284] width 39 height 37
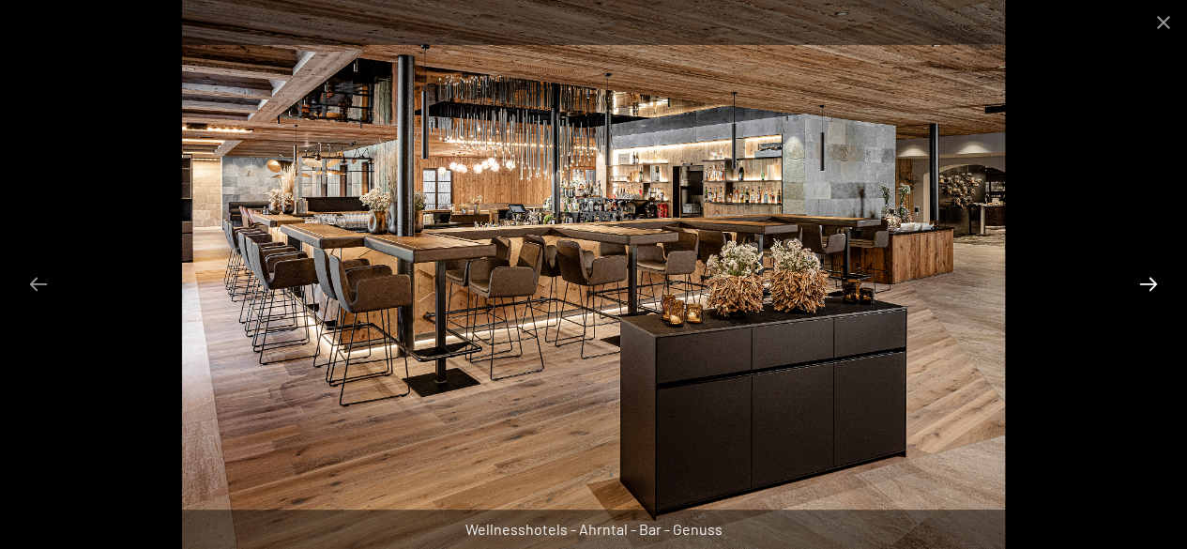
click at [1152, 285] on button "Next slide" at bounding box center [1148, 284] width 39 height 37
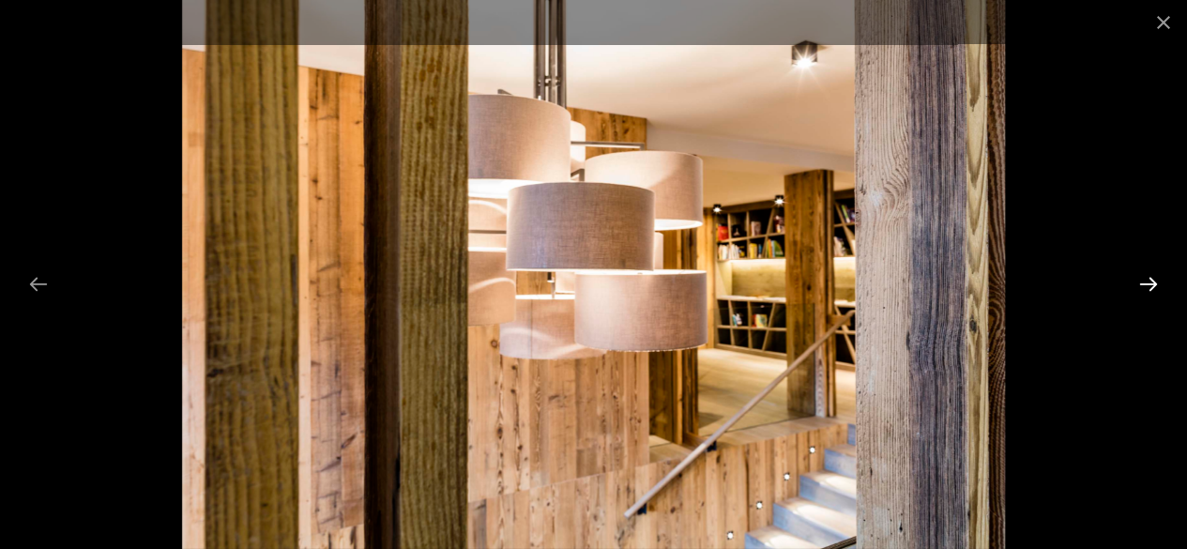
click at [1152, 285] on button "Next slide" at bounding box center [1148, 284] width 39 height 37
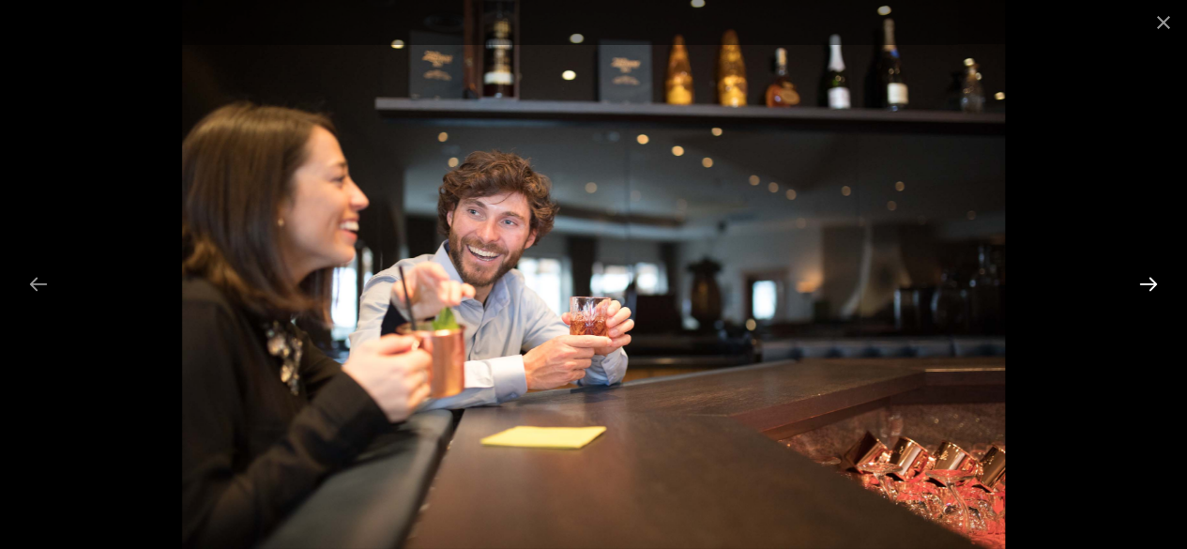
click at [1152, 285] on button "Next slide" at bounding box center [1148, 284] width 39 height 37
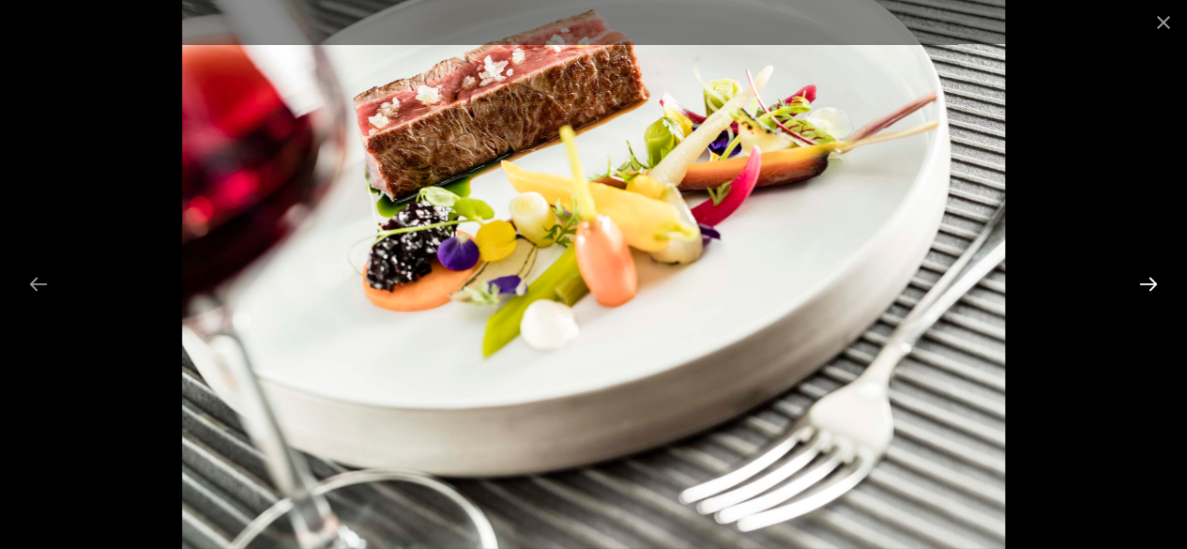
click at [1152, 285] on button "Next slide" at bounding box center [1148, 284] width 39 height 37
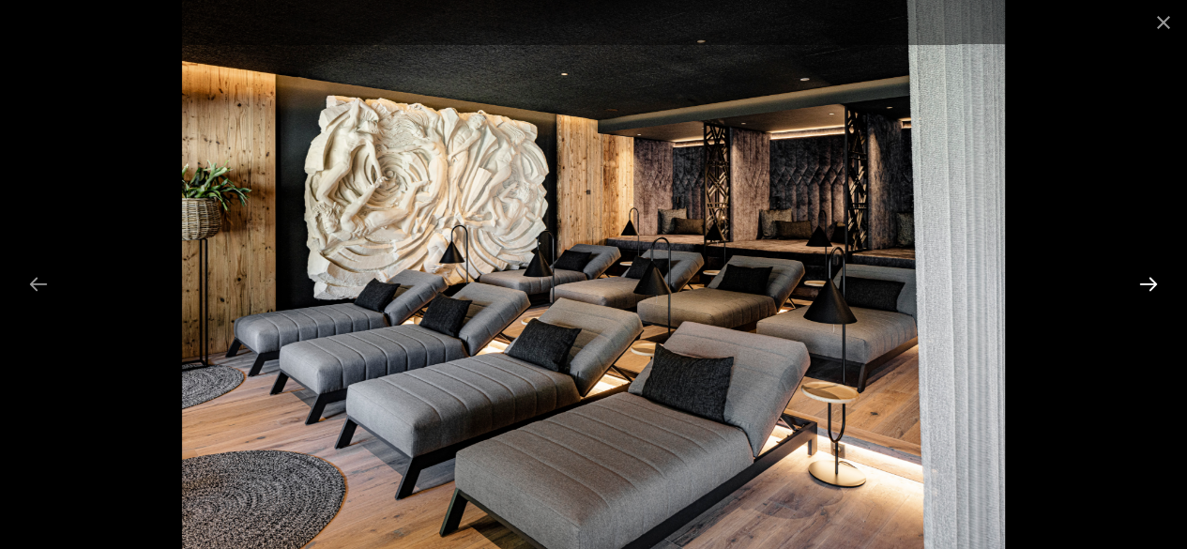
click at [1152, 285] on button "Next slide" at bounding box center [1148, 284] width 39 height 37
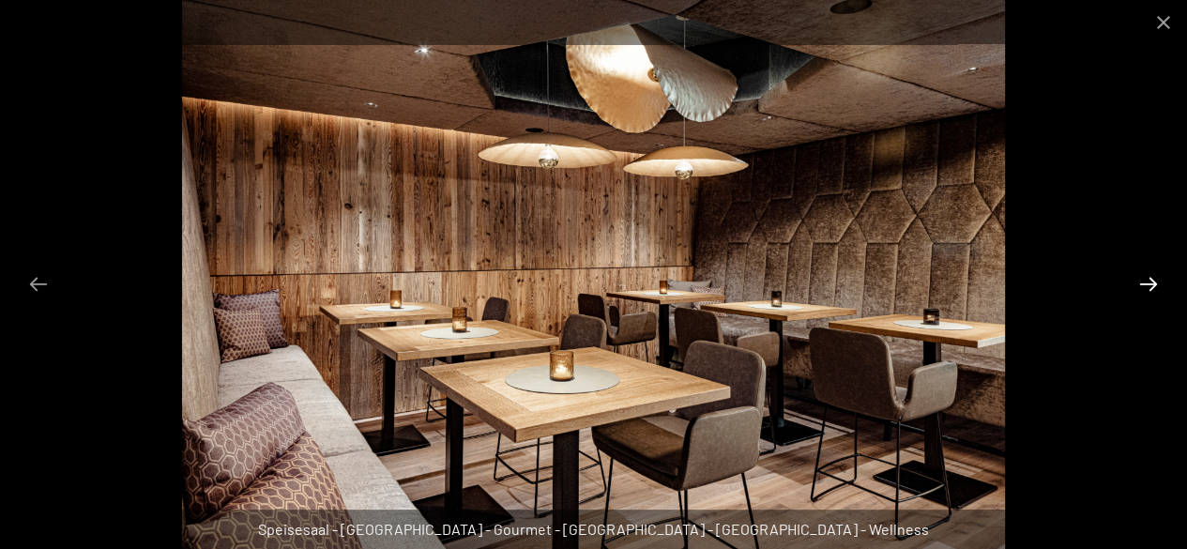
click at [1152, 285] on button "Next slide" at bounding box center [1148, 284] width 39 height 37
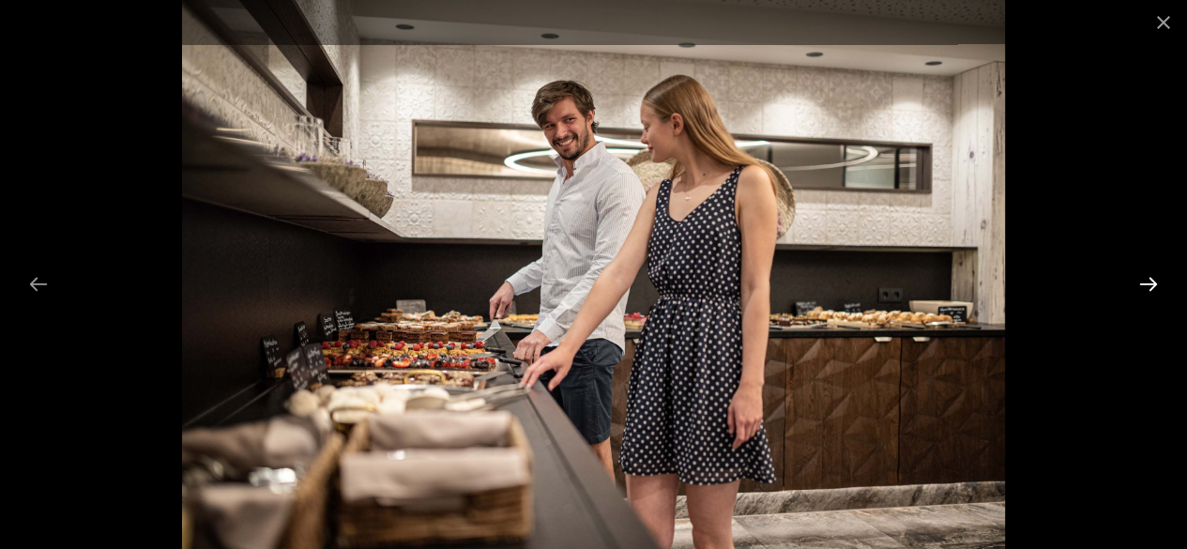
click at [1152, 285] on button "Next slide" at bounding box center [1148, 284] width 39 height 37
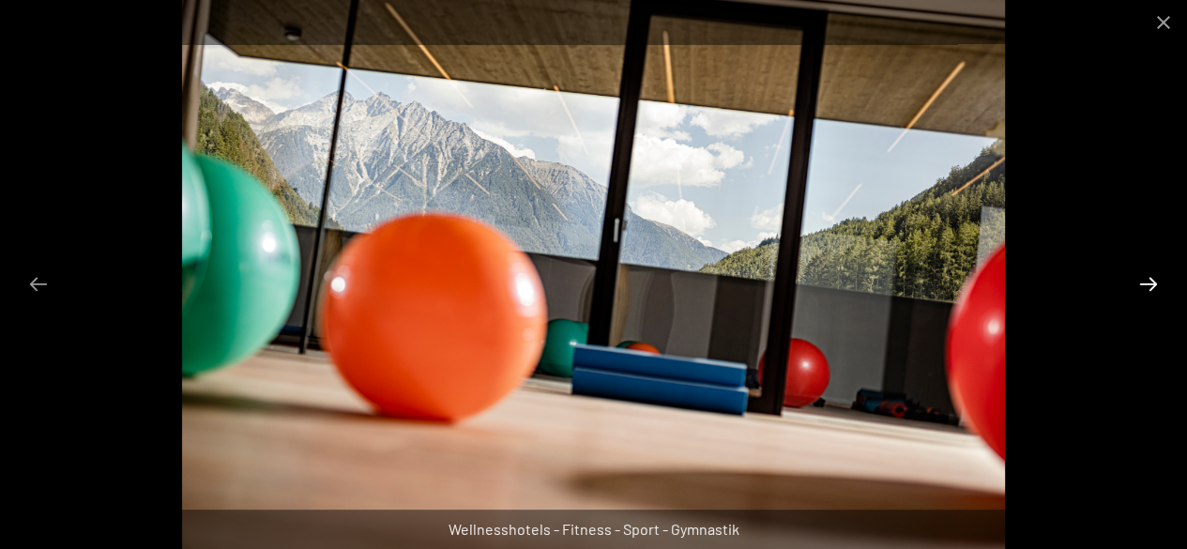
click at [1152, 285] on button "Next slide" at bounding box center [1148, 284] width 39 height 37
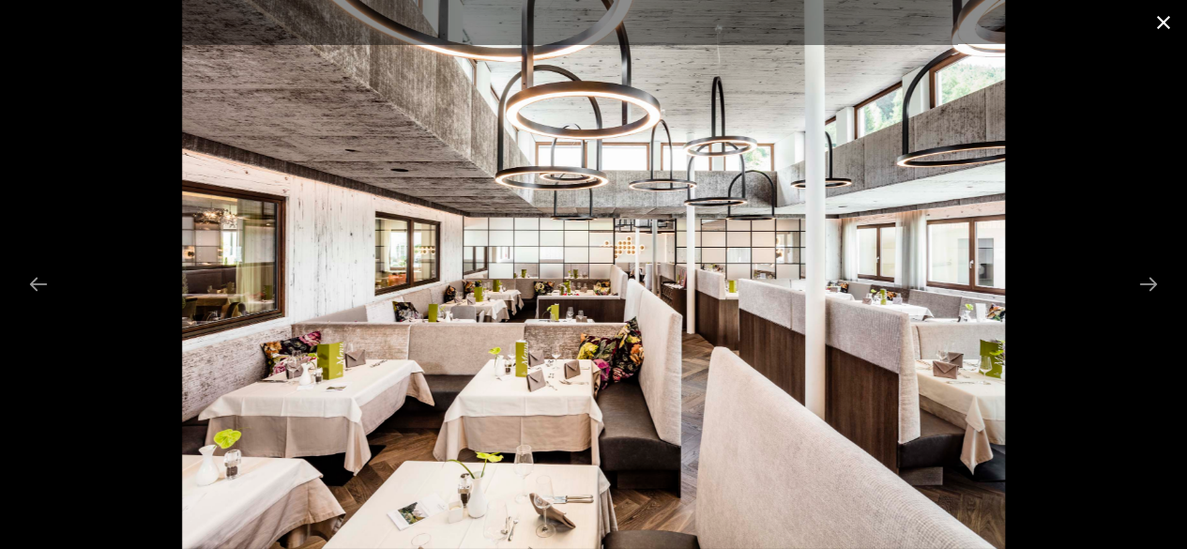
click at [1161, 16] on button "Close gallery" at bounding box center [1163, 22] width 47 height 44
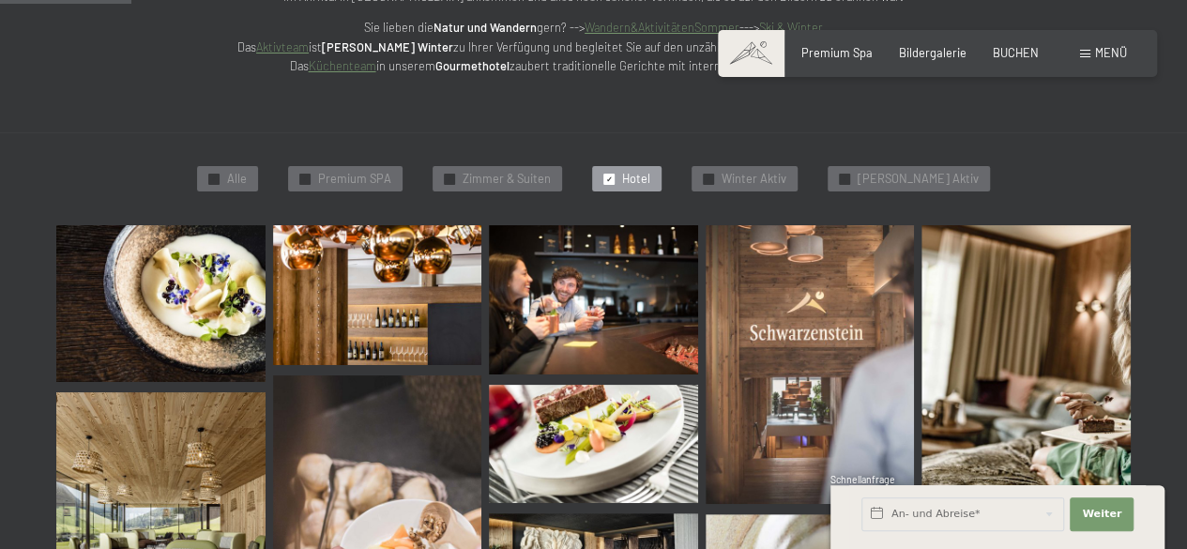
click at [622, 178] on div "✓ Hotel" at bounding box center [626, 179] width 69 height 26
click at [325, 178] on div "✓ Premium SPA" at bounding box center [345, 179] width 114 height 26
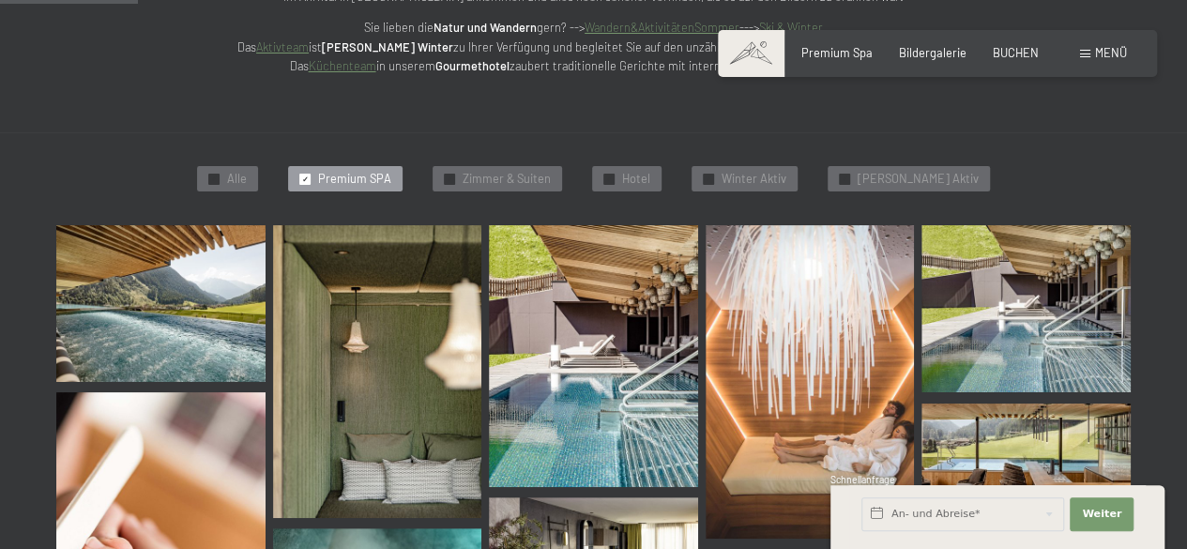
click at [217, 321] on img at bounding box center [160, 303] width 209 height 157
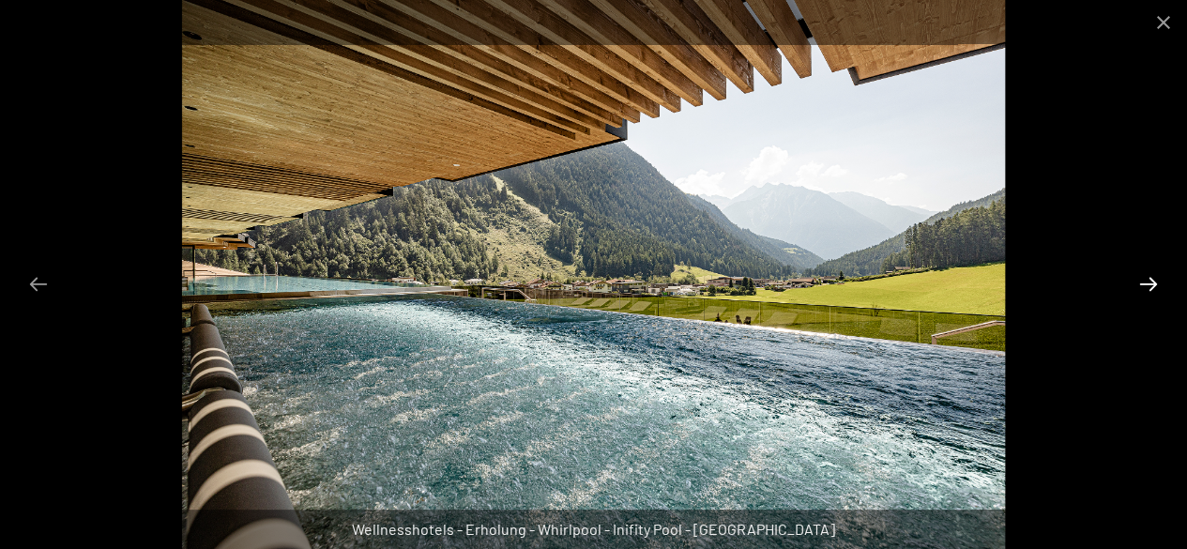
click at [1146, 277] on button "Next slide" at bounding box center [1148, 284] width 39 height 37
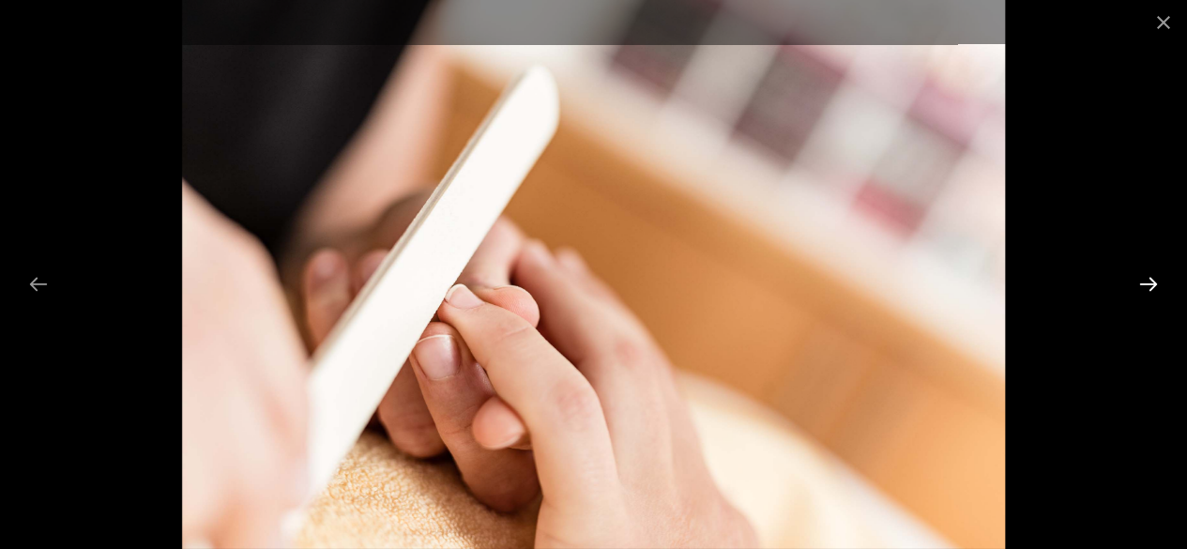
click at [1146, 277] on button "Next slide" at bounding box center [1148, 284] width 39 height 37
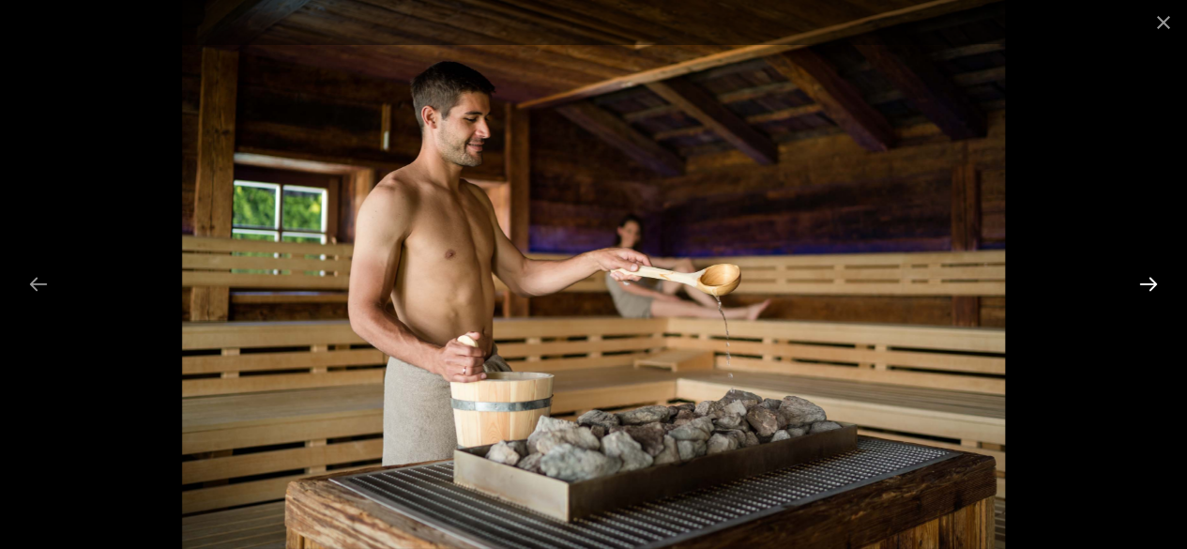
click at [1146, 277] on button "Next slide" at bounding box center [1148, 284] width 39 height 37
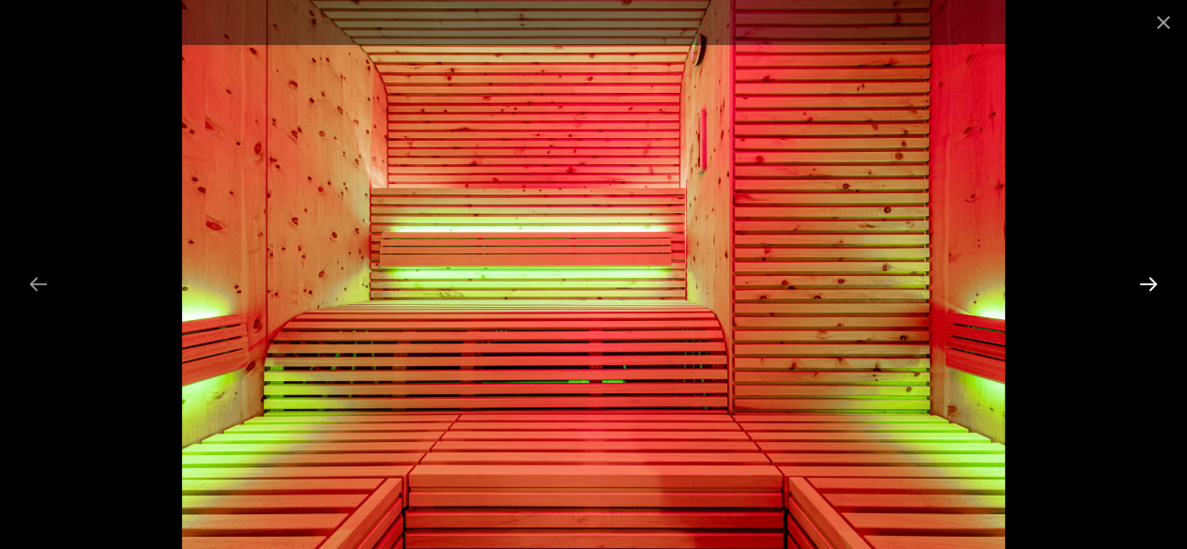
click at [1146, 277] on button "Next slide" at bounding box center [1148, 284] width 39 height 37
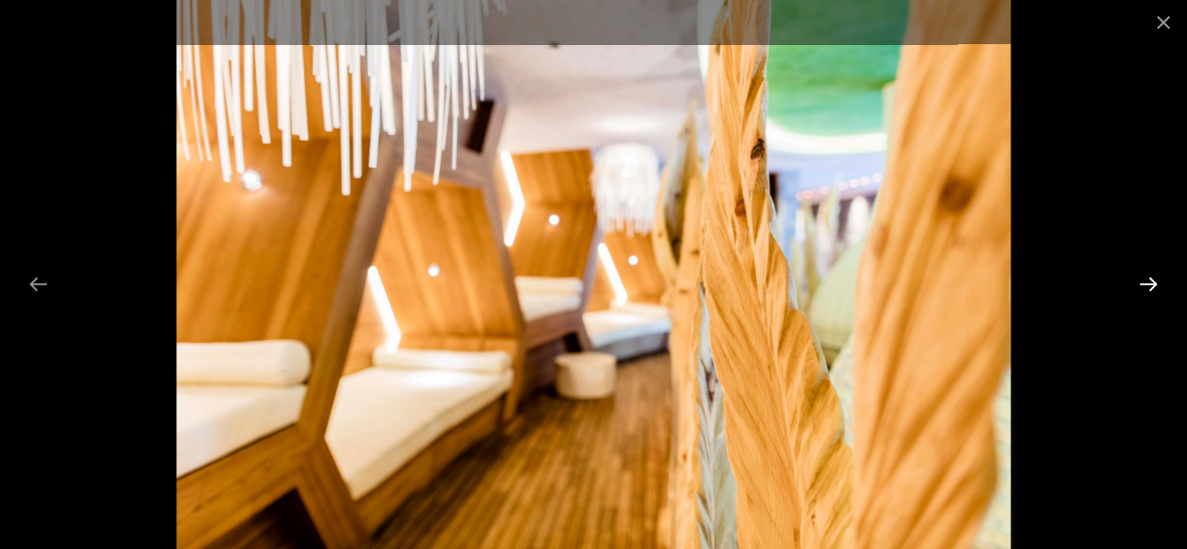
click at [1146, 277] on button "Next slide" at bounding box center [1148, 284] width 39 height 37
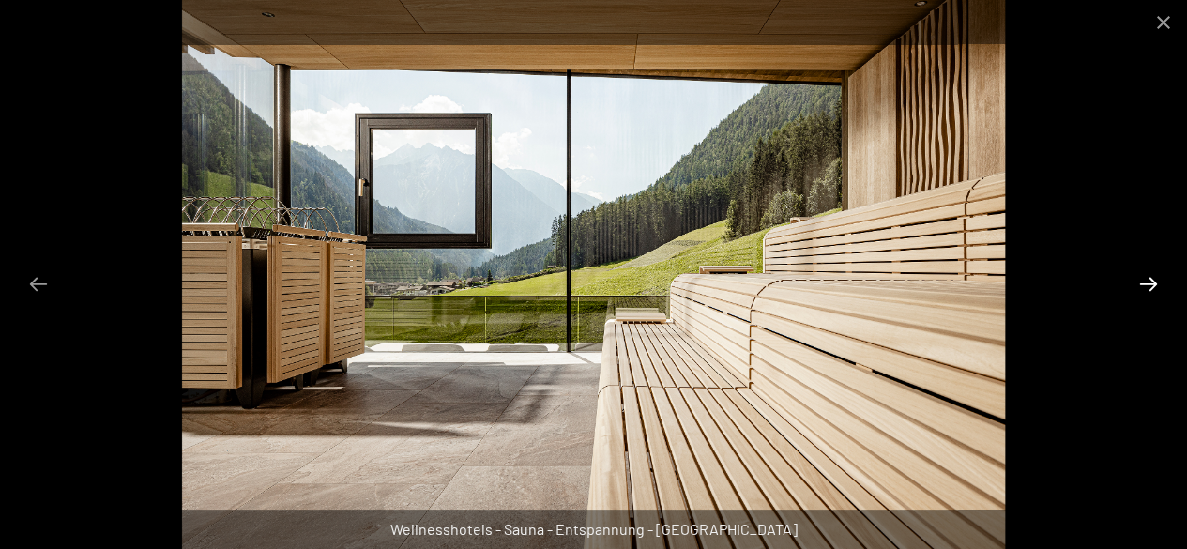
click at [1146, 277] on button "Next slide" at bounding box center [1148, 284] width 39 height 37
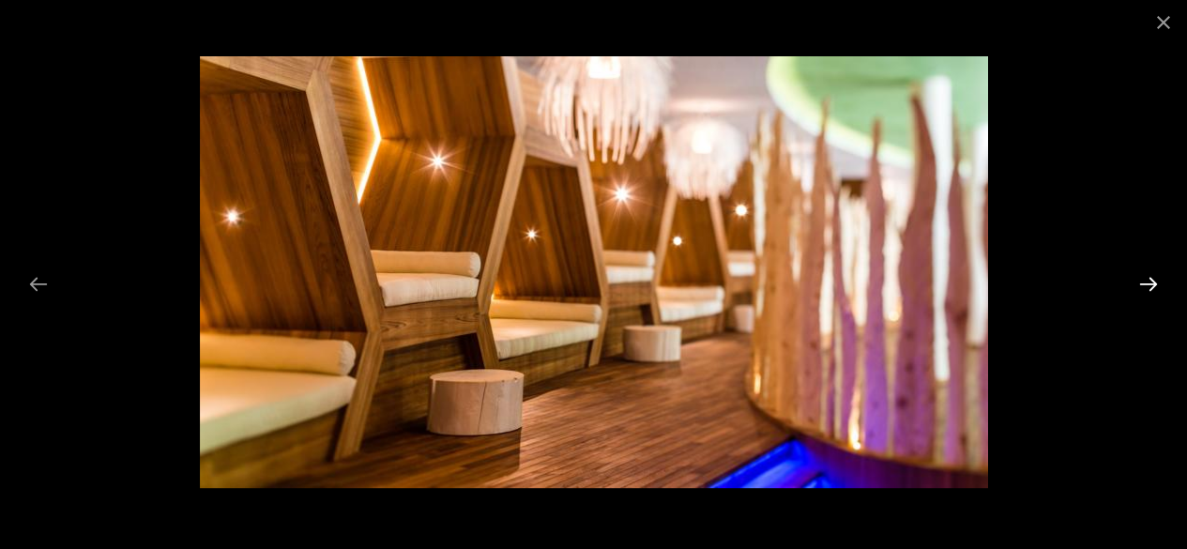
click at [1146, 277] on button "Next slide" at bounding box center [1148, 284] width 39 height 37
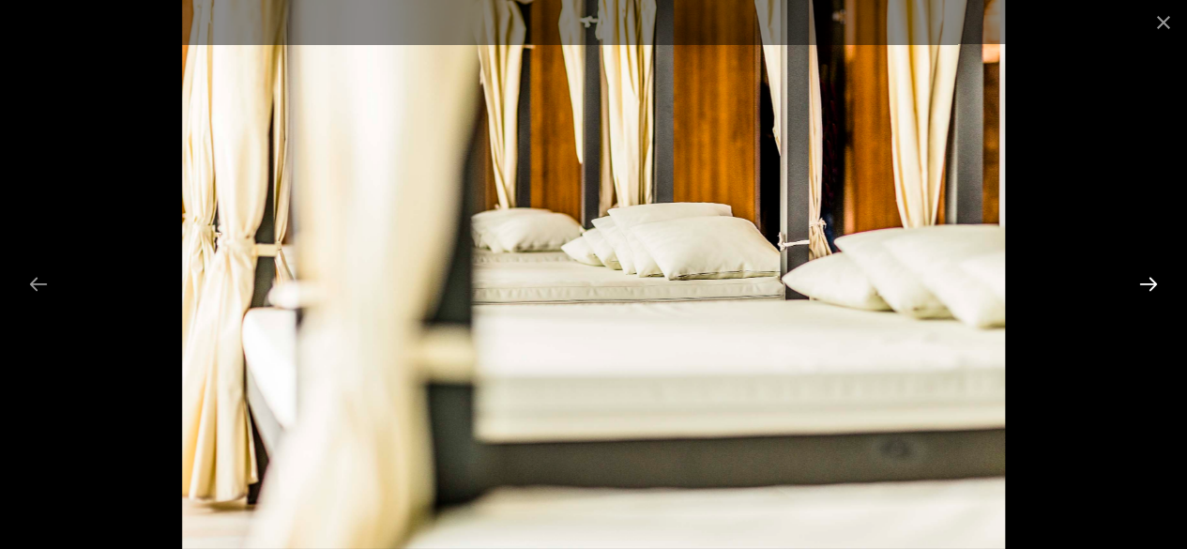
click at [1146, 277] on button "Next slide" at bounding box center [1148, 284] width 39 height 37
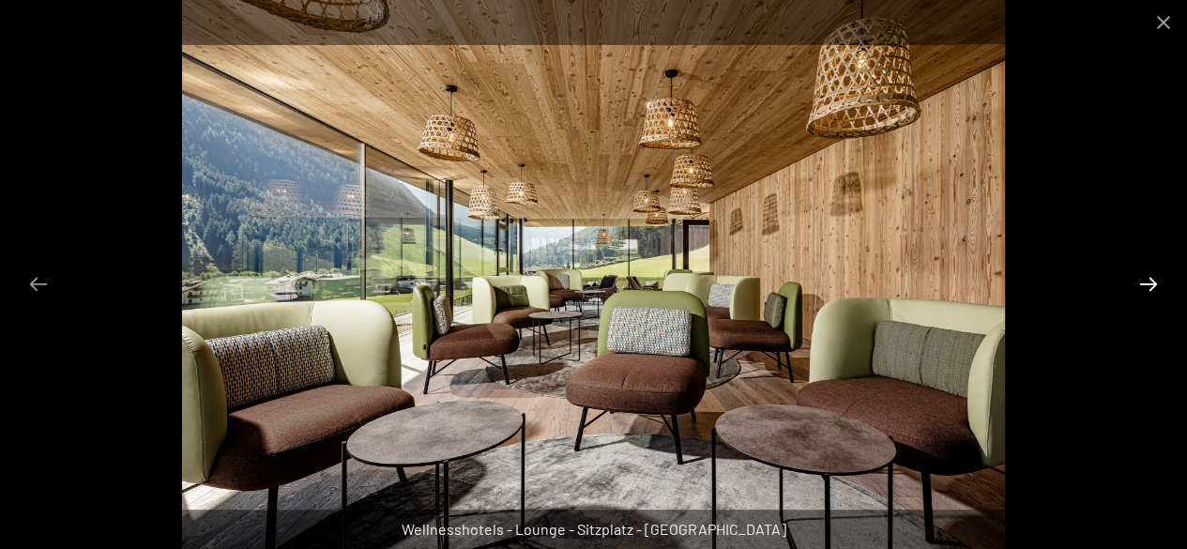
click at [1146, 277] on button "Next slide" at bounding box center [1148, 284] width 39 height 37
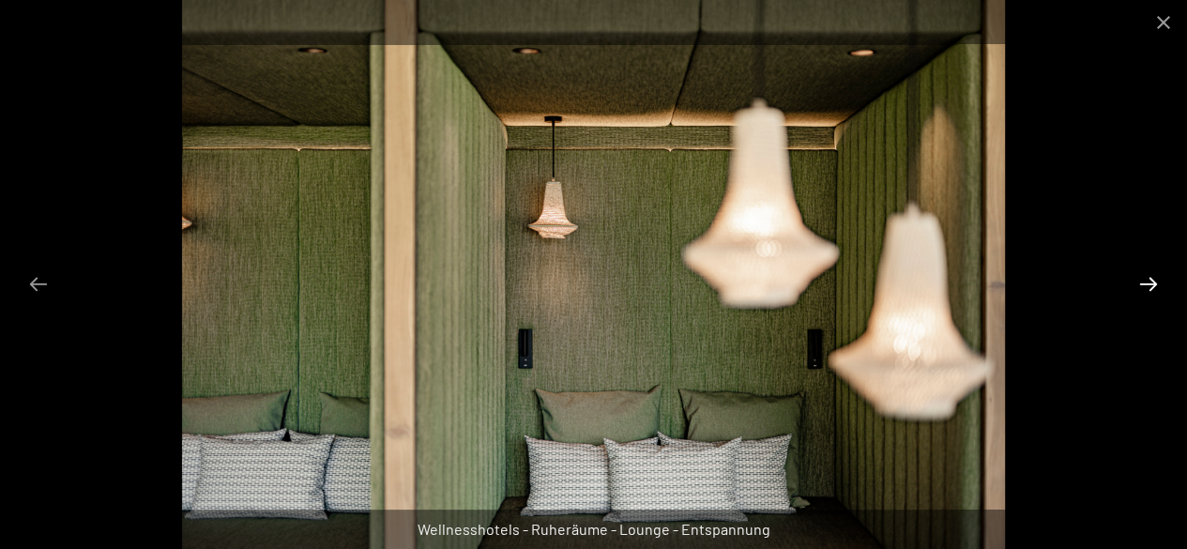
click at [1146, 277] on button "Next slide" at bounding box center [1148, 284] width 39 height 37
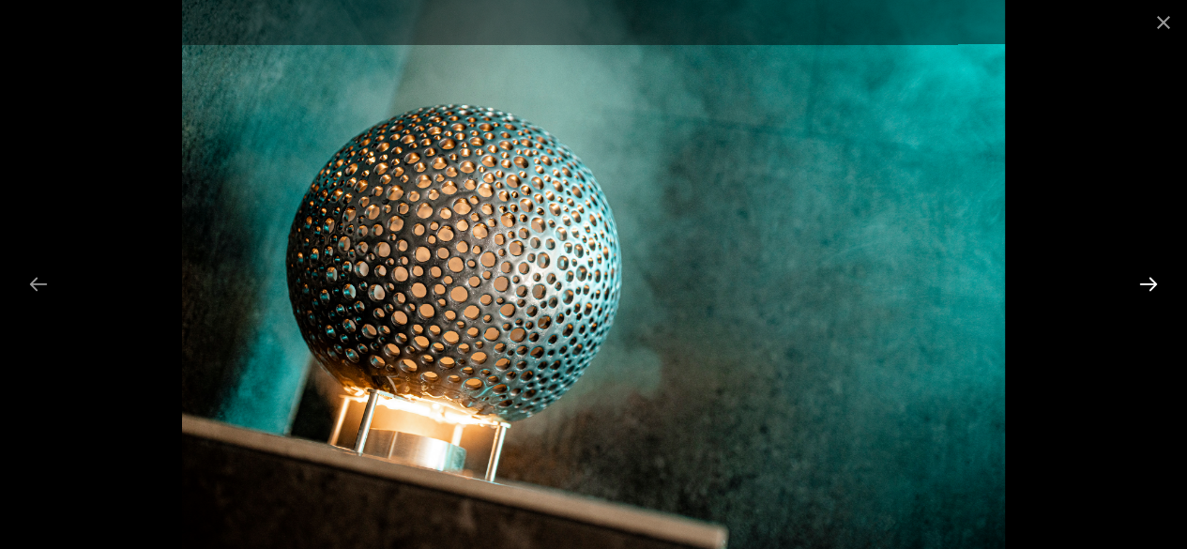
click at [1146, 277] on button "Next slide" at bounding box center [1148, 284] width 39 height 37
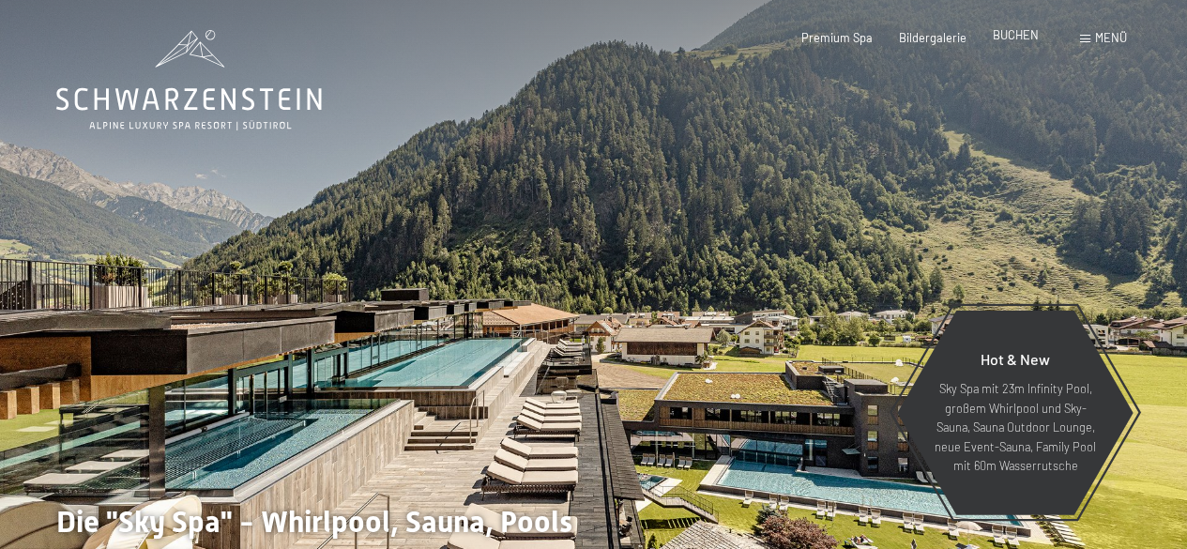
click at [1012, 36] on span "BUCHEN" at bounding box center [1016, 34] width 46 height 15
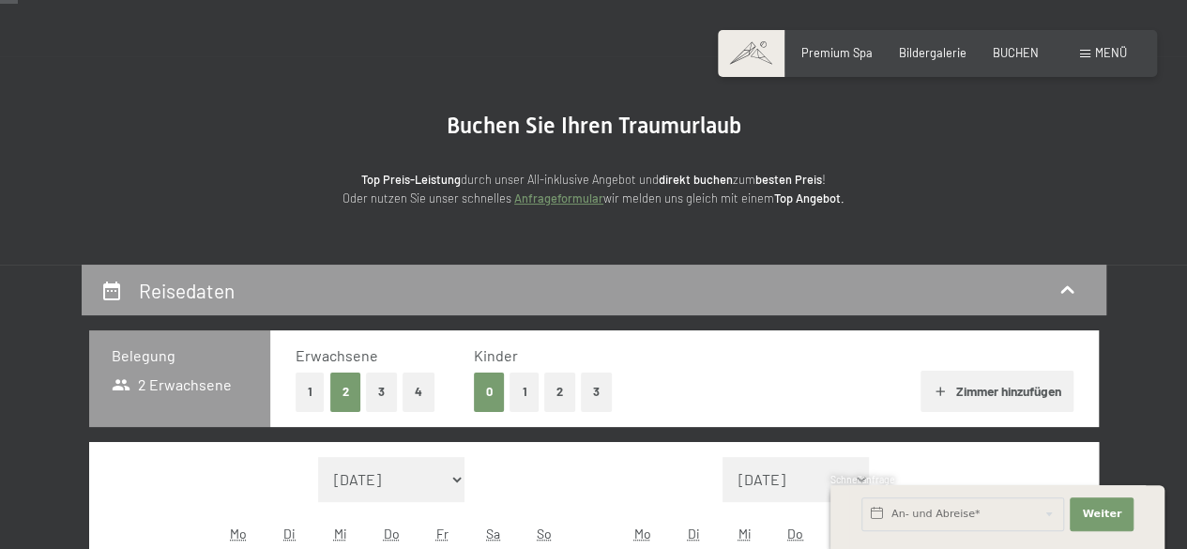
scroll to position [375, 0]
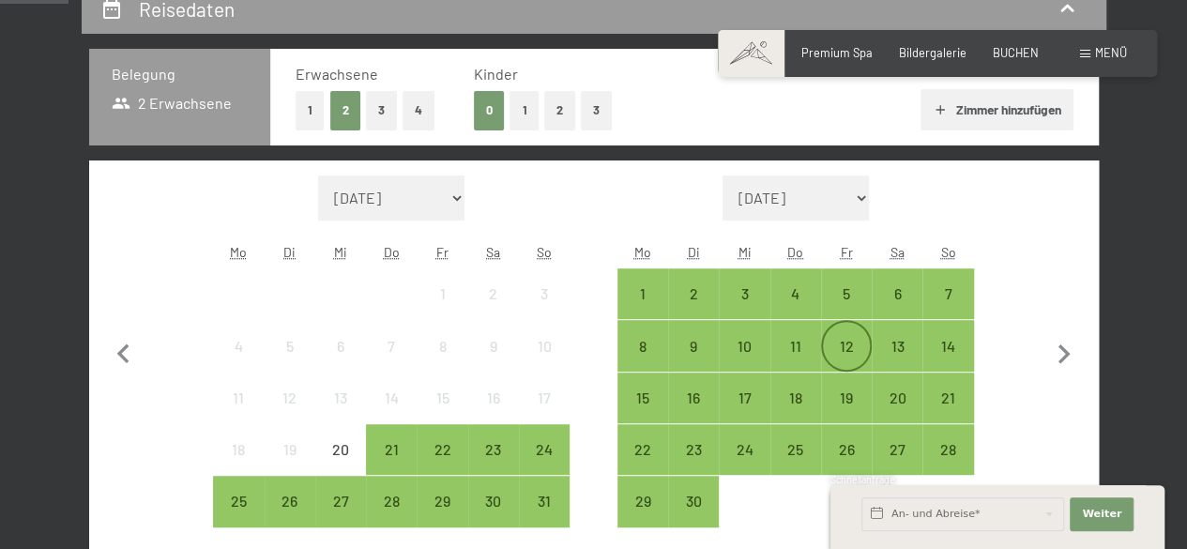
click at [848, 355] on div "12" at bounding box center [846, 362] width 47 height 47
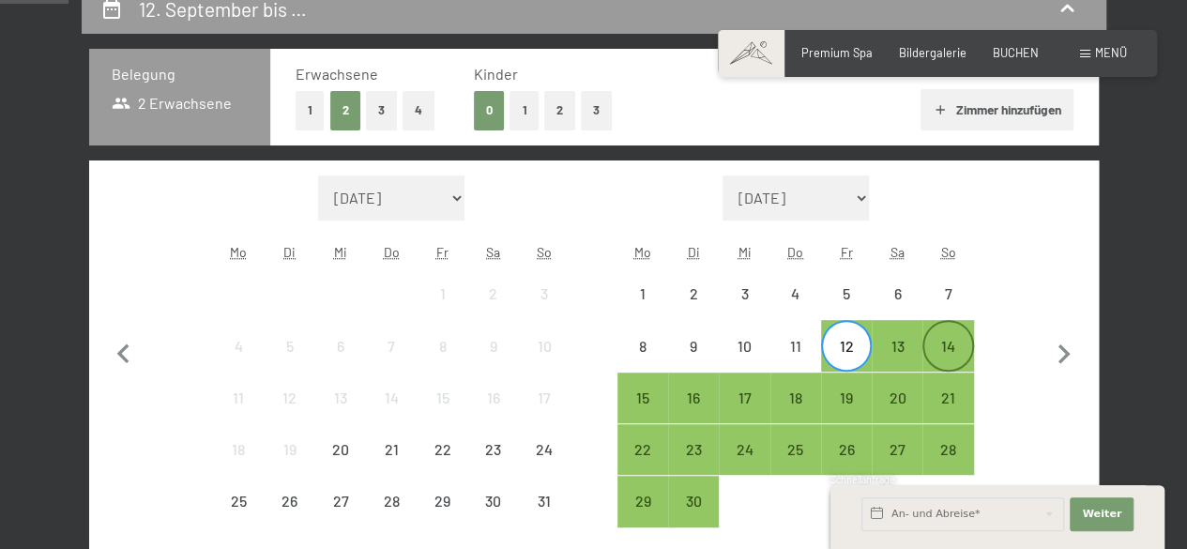
click at [958, 344] on div "14" at bounding box center [947, 362] width 47 height 47
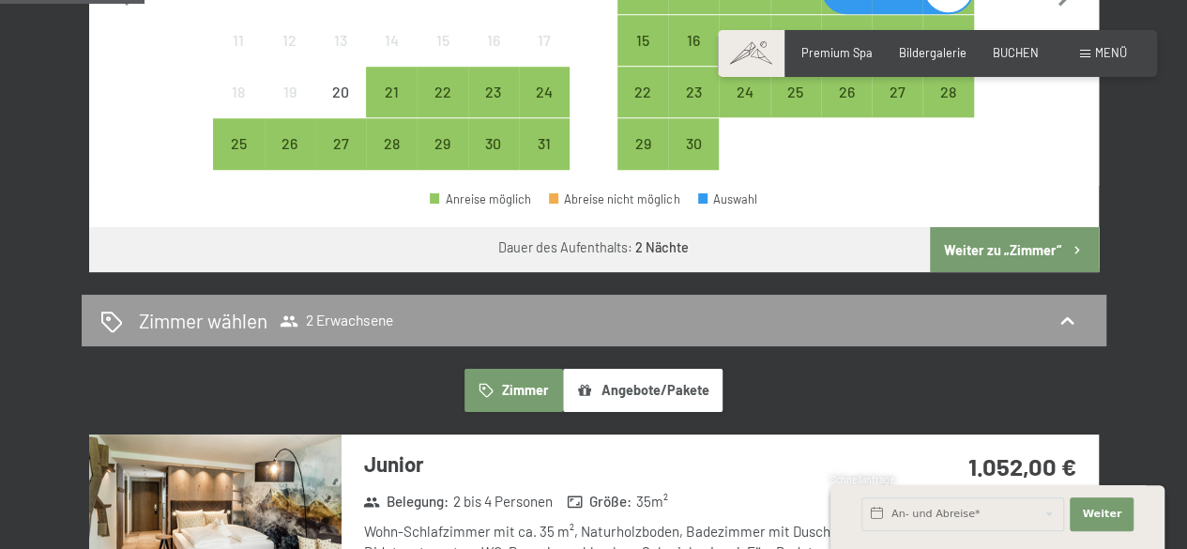
scroll to position [751, 0]
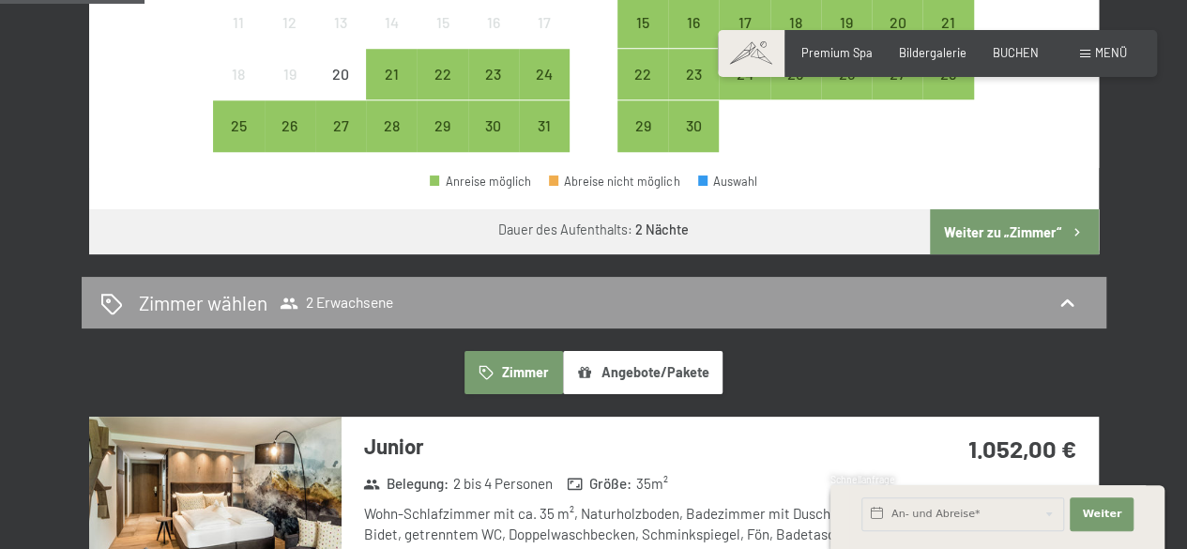
click at [970, 231] on button "Weiter zu „Zimmer“" at bounding box center [1014, 231] width 168 height 45
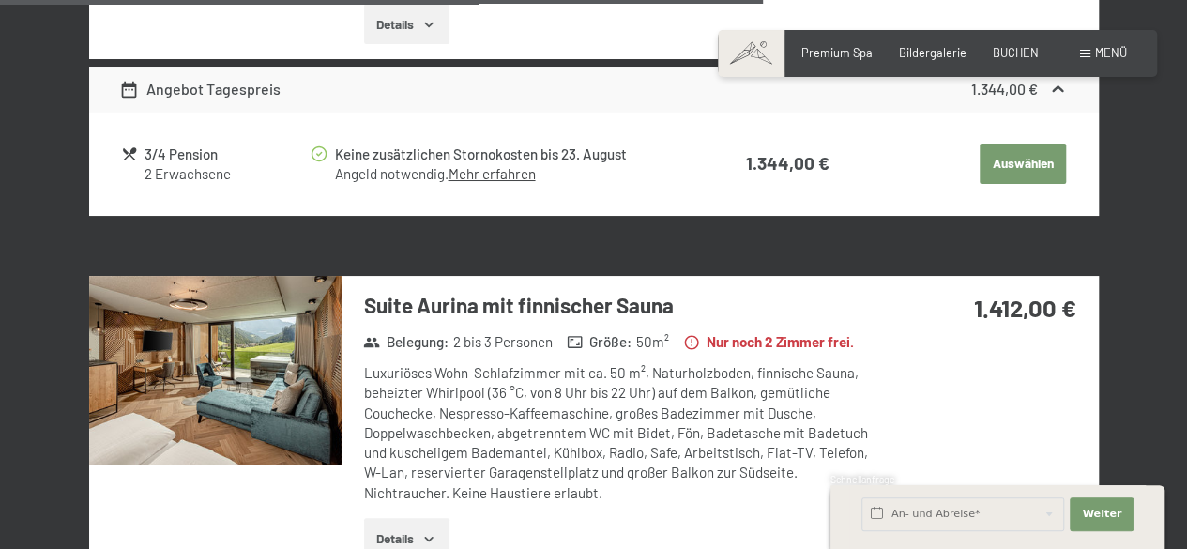
scroll to position [3267, 0]
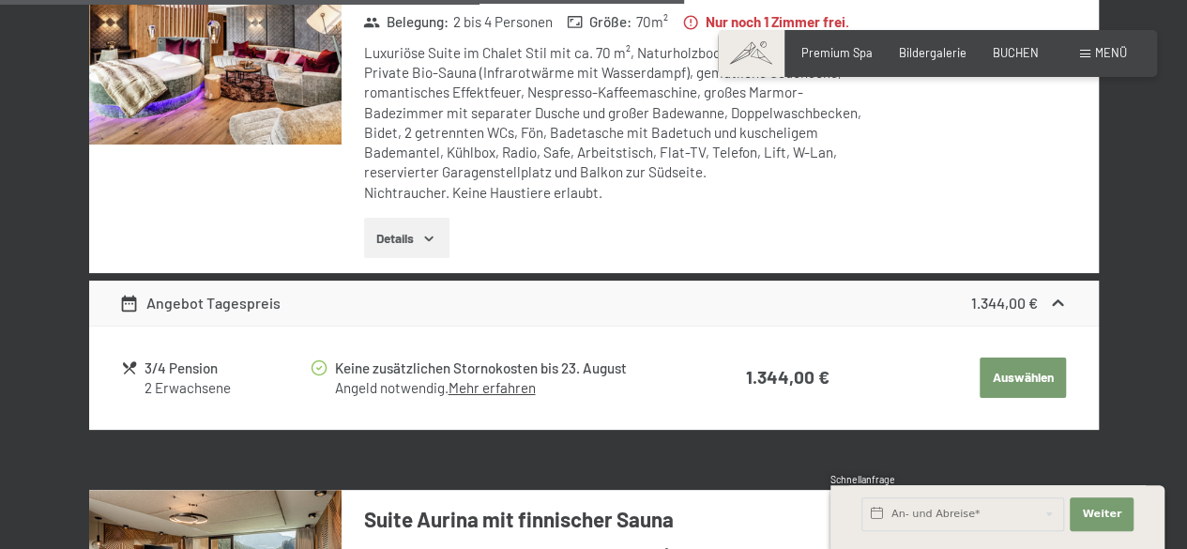
click at [417, 232] on button "Details" at bounding box center [406, 238] width 85 height 41
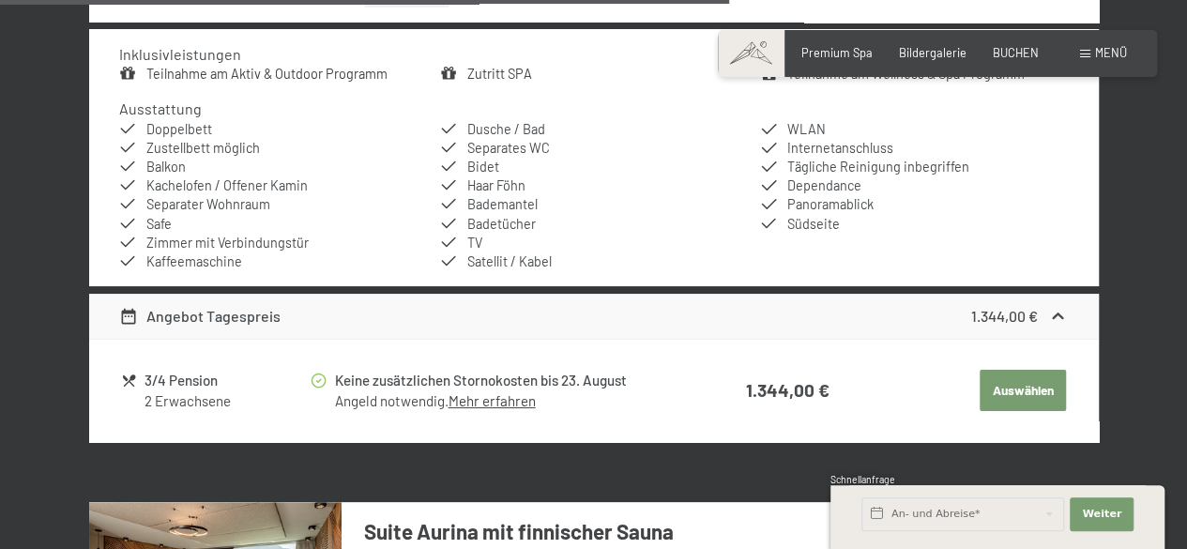
scroll to position [3642, 0]
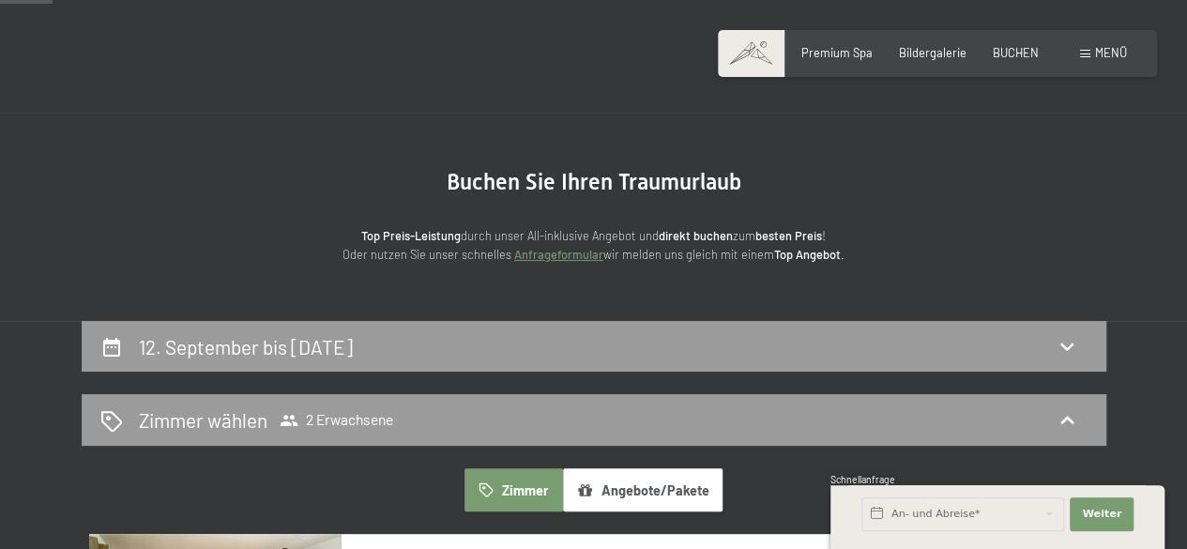
scroll to position [0, 0]
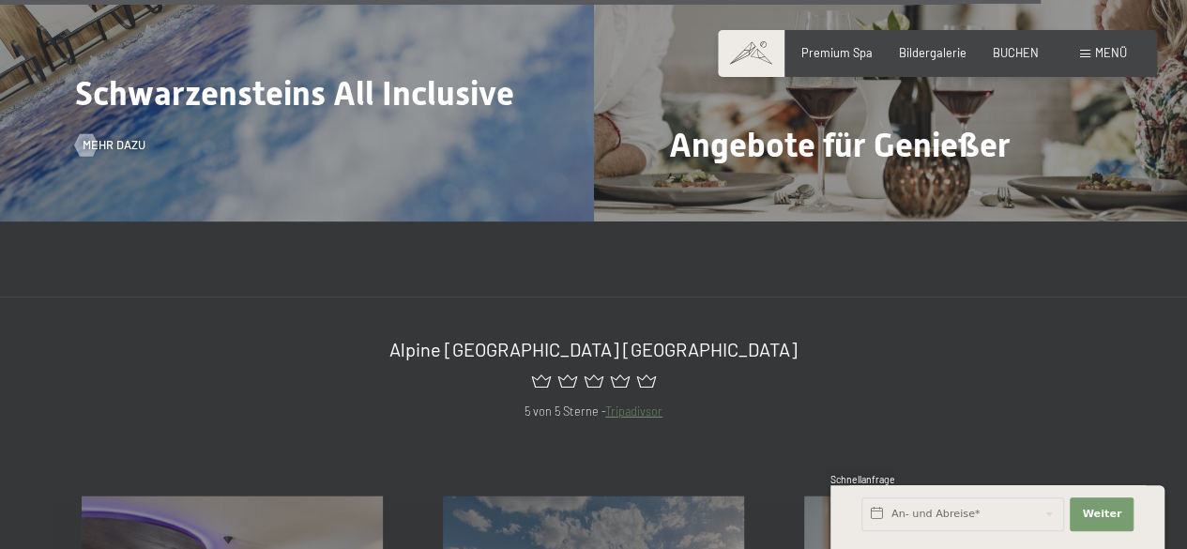
scroll to position [6755, 0]
